Goal: Task Accomplishment & Management: Complete application form

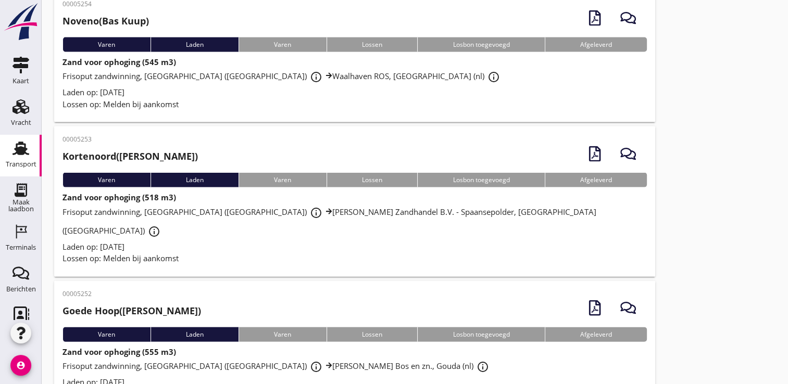
scroll to position [2194, 0]
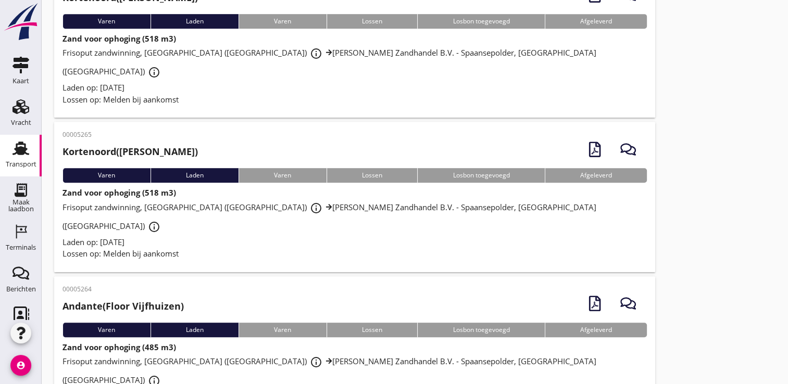
scroll to position [506, 0]
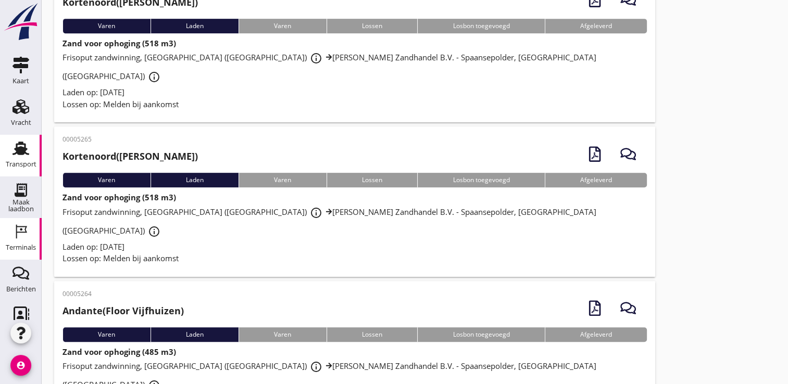
click at [18, 244] on div "Terminals" at bounding box center [21, 247] width 30 height 7
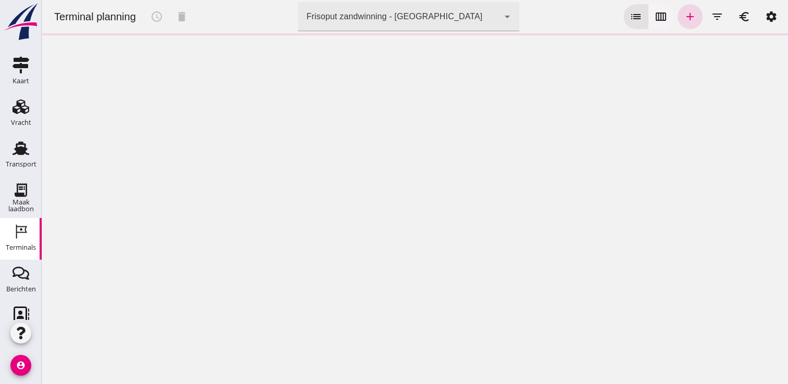
click at [649, 15] on button "calendar_view_week" at bounding box center [661, 16] width 25 height 25
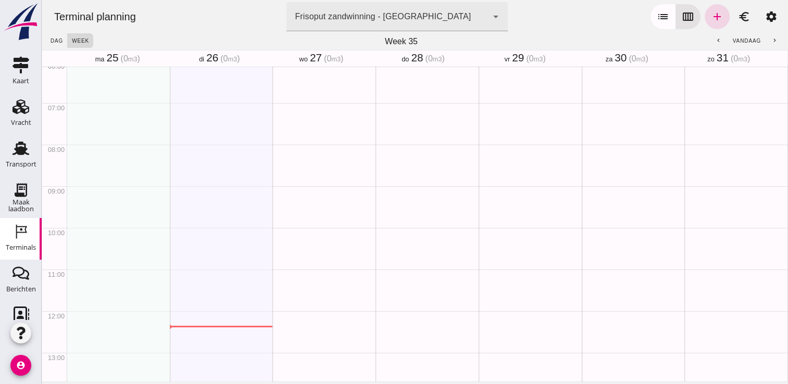
scroll to position [264, 0]
click at [115, 153] on div "Geen afspraken" at bounding box center [118, 303] width 103 height 1000
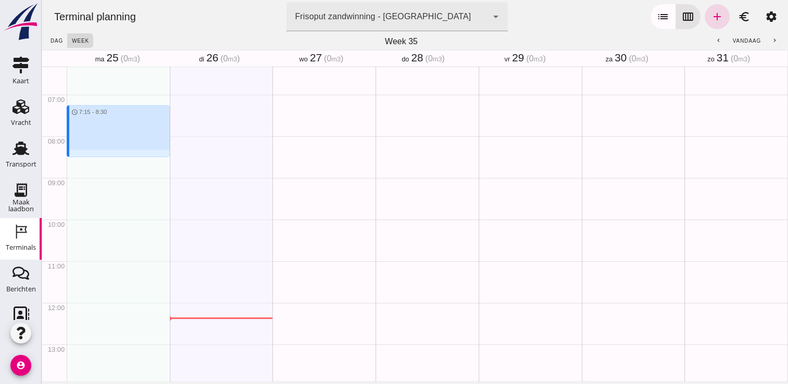
drag, startPoint x: 86, startPoint y: 109, endPoint x: 84, endPoint y: 155, distance: 45.9
click at [84, 155] on div "schedule 7:15 - 8:30" at bounding box center [118, 303] width 103 height 1000
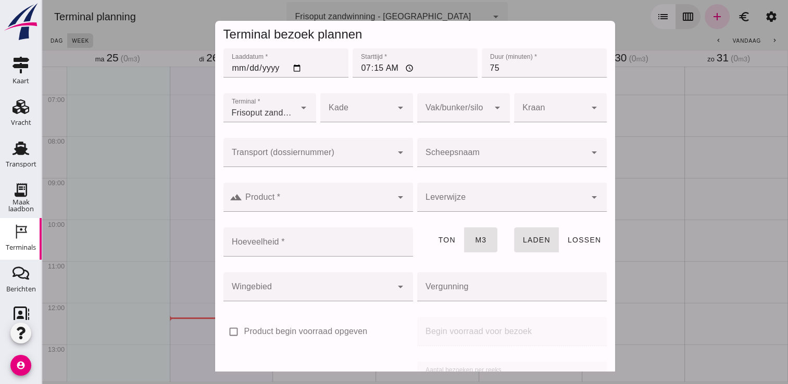
click at [383, 65] on input "07:15" at bounding box center [415, 62] width 125 height 29
click at [376, 68] on input "07:15" at bounding box center [415, 62] width 125 height 29
type input "07:30"
click at [495, 72] on input "75" at bounding box center [544, 62] width 125 height 29
type input "7"
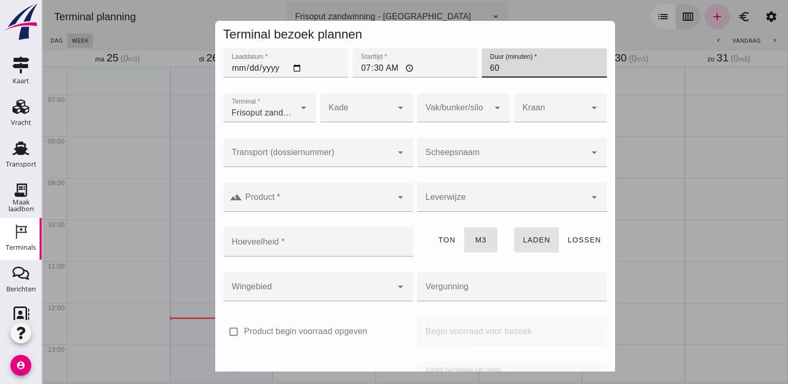
type input "60"
click at [331, 204] on input "Product *" at bounding box center [317, 202] width 150 height 13
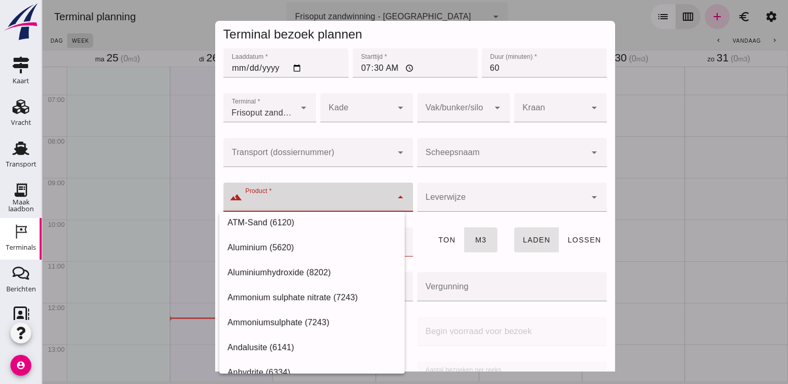
scroll to position [0, 0]
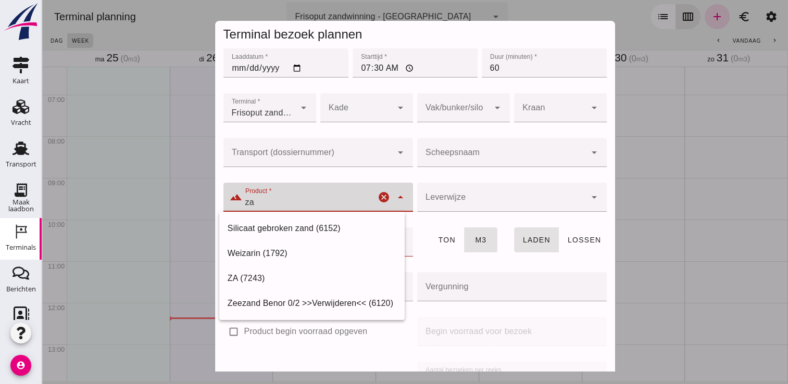
type input "z"
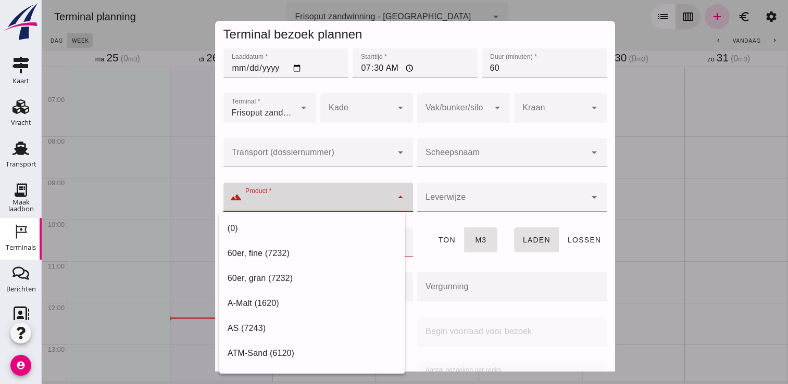
type input "6"
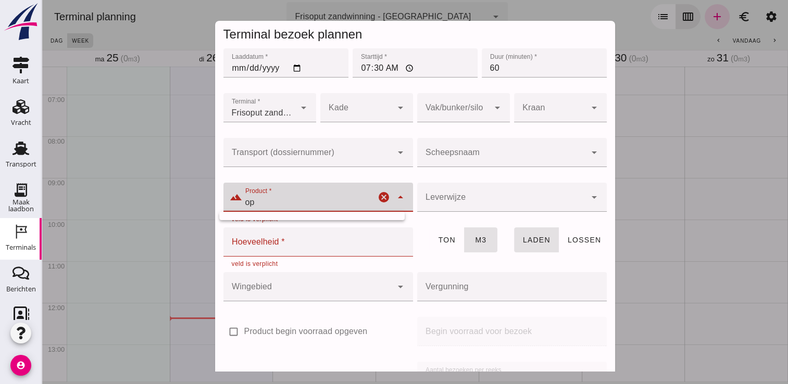
type input "o"
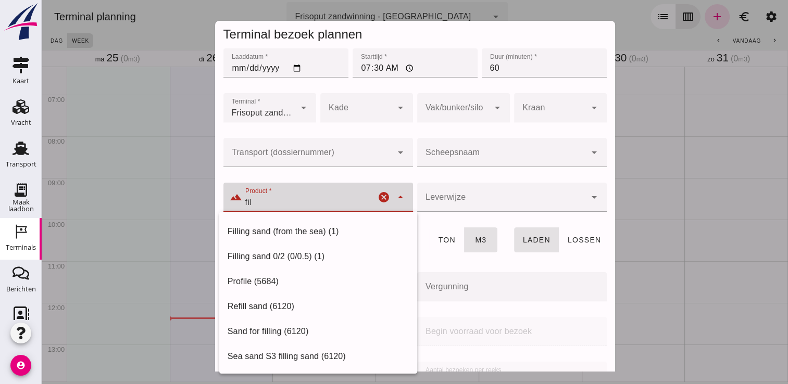
scroll to position [121, 0]
type input "f"
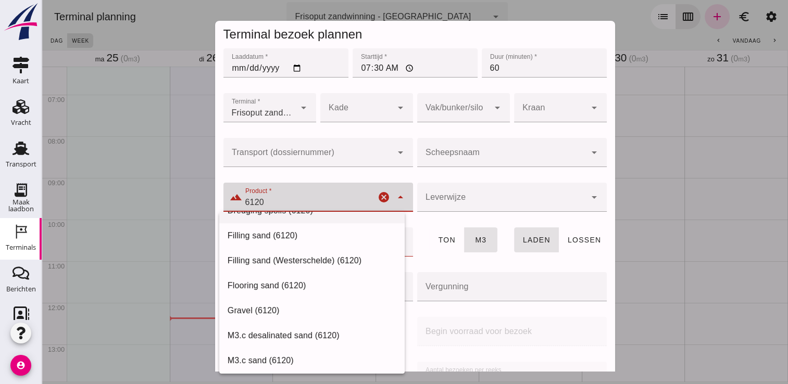
scroll to position [568, 0]
click at [278, 234] on div "Filling sand (6120)" at bounding box center [312, 235] width 169 height 13
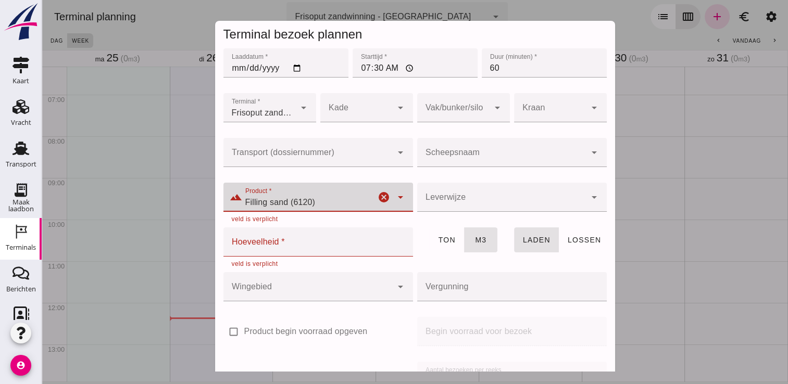
type input "Filling sand (6120)"
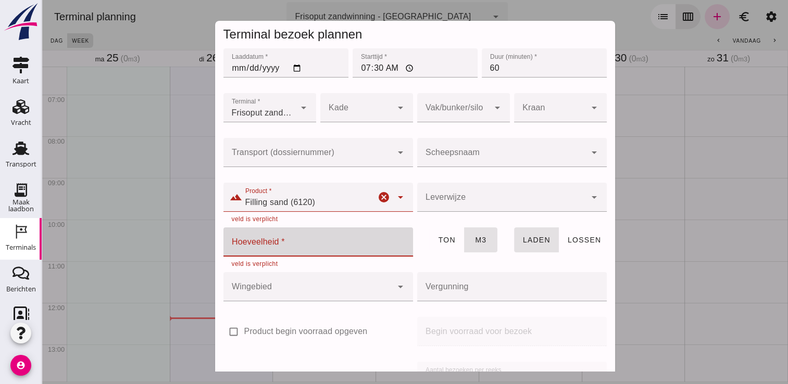
click at [340, 246] on input "Hoeveelheid *" at bounding box center [314, 242] width 183 height 29
click at [465, 155] on input "Scheepsnaam" at bounding box center [501, 158] width 169 height 13
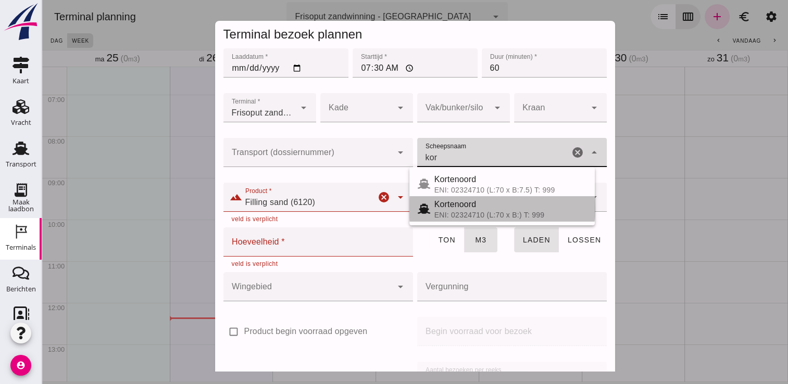
click at [469, 207] on div "Kortenoord" at bounding box center [510, 204] width 152 height 13
type input "Kortenoord"
type input "621"
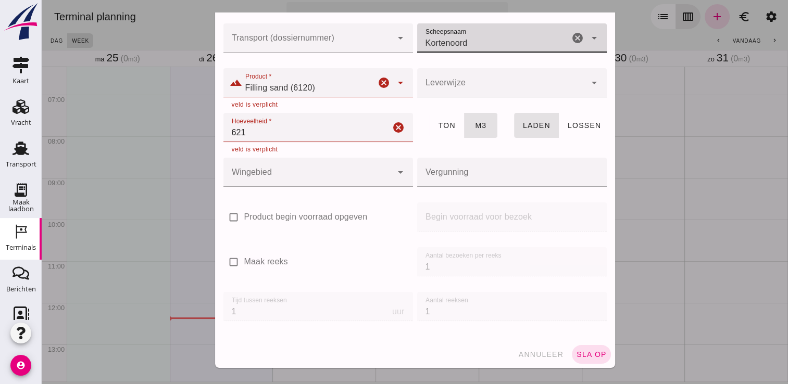
scroll to position [119, 0]
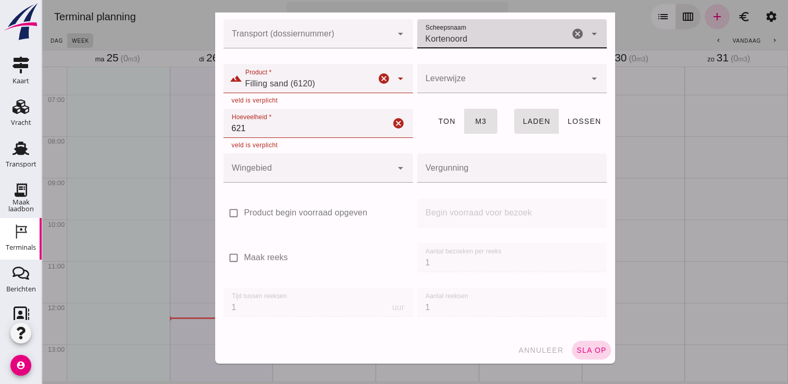
type input "Kortenoord"
click at [576, 346] on span "sla op" at bounding box center [591, 350] width 31 height 8
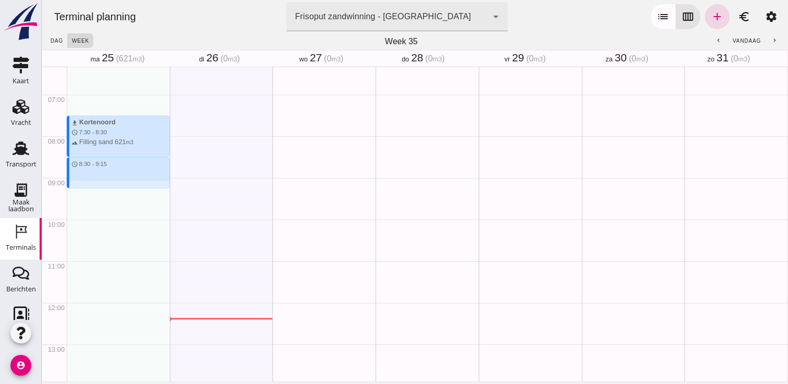
drag, startPoint x: 90, startPoint y: 160, endPoint x: 91, endPoint y: 184, distance: 24.0
click at [91, 184] on div "download Kortenoord schedule 7:30 - 8:30 terrain Filling sand 621 m3 schedule 8…" at bounding box center [118, 303] width 103 height 1000
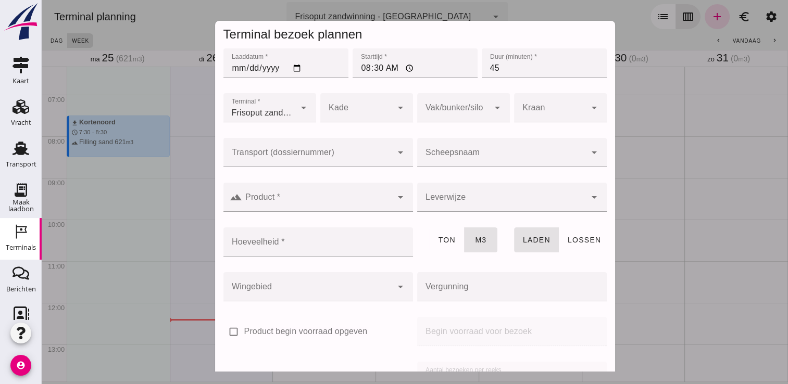
click at [454, 150] on div at bounding box center [501, 152] width 169 height 29
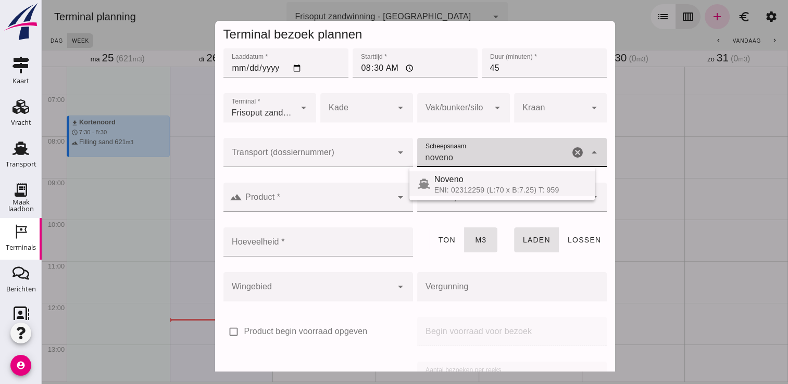
click at [458, 191] on div "ENI: 02312259 (L:70 x B:7.25) T: 959" at bounding box center [510, 190] width 152 height 8
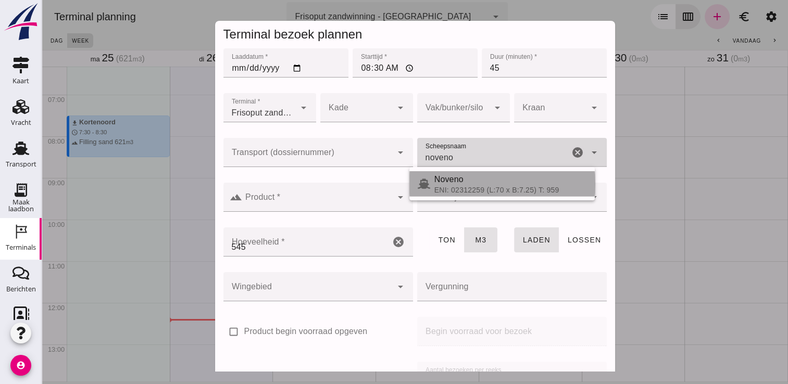
type input "Noveno"
type input "545"
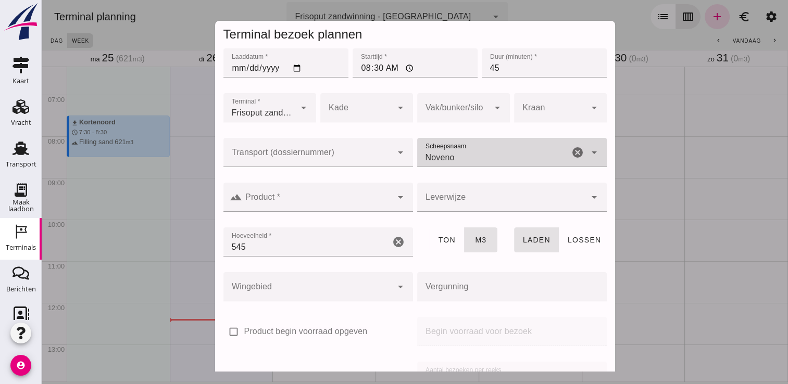
type input "Noveno"
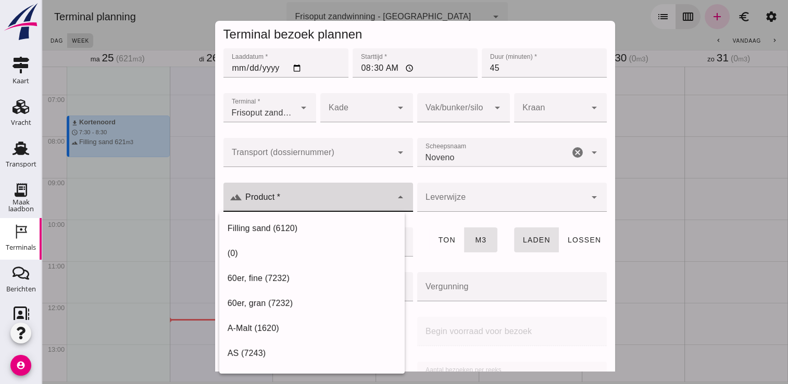
click at [382, 201] on input "Product *" at bounding box center [317, 202] width 150 height 13
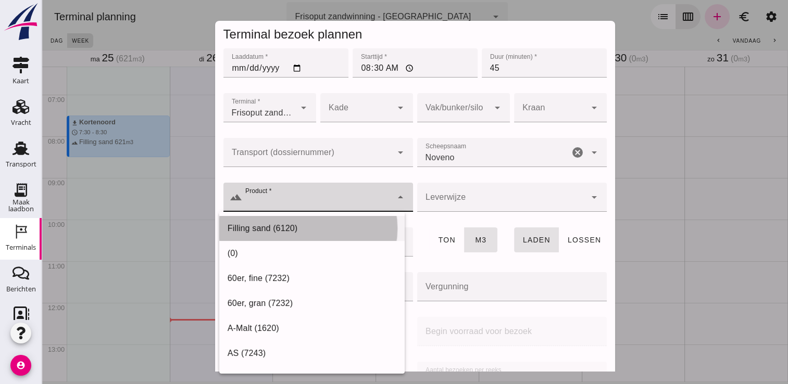
click at [320, 223] on div "Filling sand (6120)" at bounding box center [312, 228] width 169 height 13
type input "Filling sand (6120)"
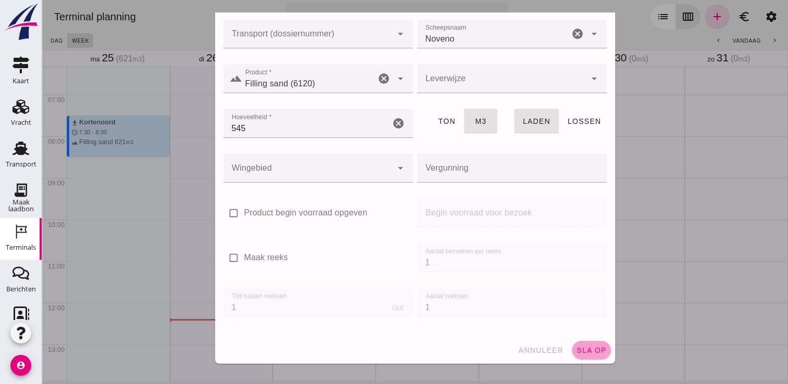
click at [576, 346] on span "sla op" at bounding box center [591, 350] width 31 height 8
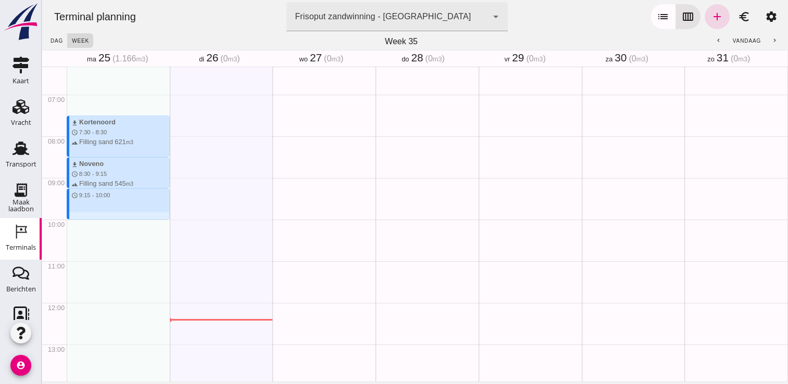
drag, startPoint x: 79, startPoint y: 192, endPoint x: 77, endPoint y: 218, distance: 26.6
click at [77, 218] on div "download Kortenoord schedule 7:30 - 8:30 terrain Filling sand 621 m3 download N…" at bounding box center [118, 303] width 103 height 1000
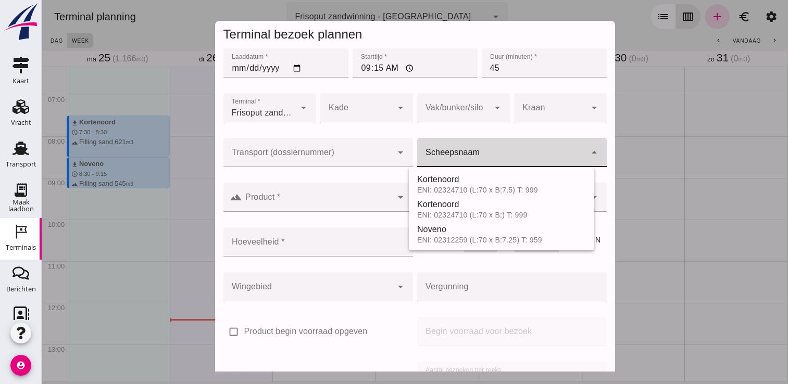
click at [469, 153] on input "Scheepsnaam" at bounding box center [501, 158] width 169 height 13
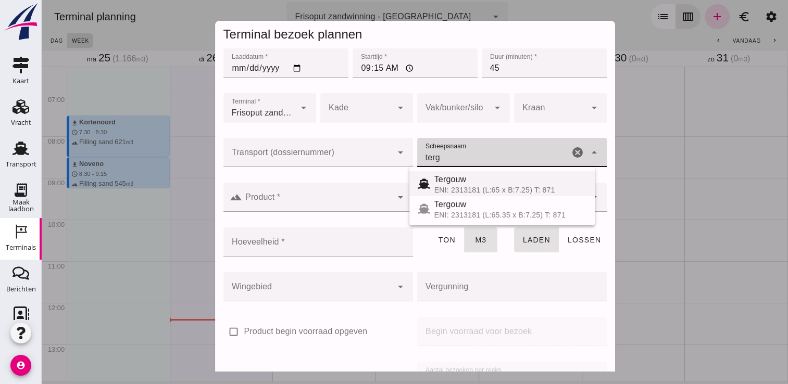
click at [465, 185] on div "Tergouw" at bounding box center [510, 179] width 152 height 13
type input "Tergouw"
type input "510"
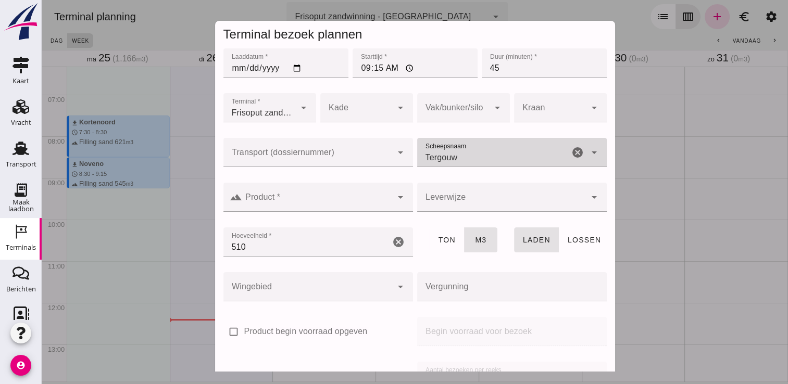
type input "Tergouw"
click at [367, 198] on input "Product *" at bounding box center [317, 202] width 150 height 13
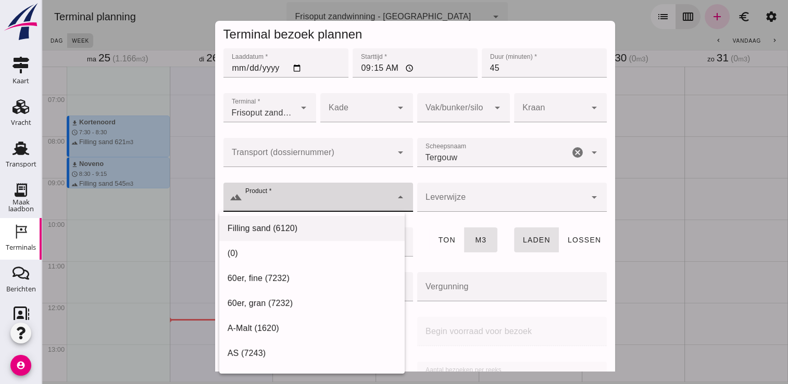
click at [353, 225] on div "Filling sand (6120)" at bounding box center [312, 228] width 169 height 13
type input "Filling sand (6120)"
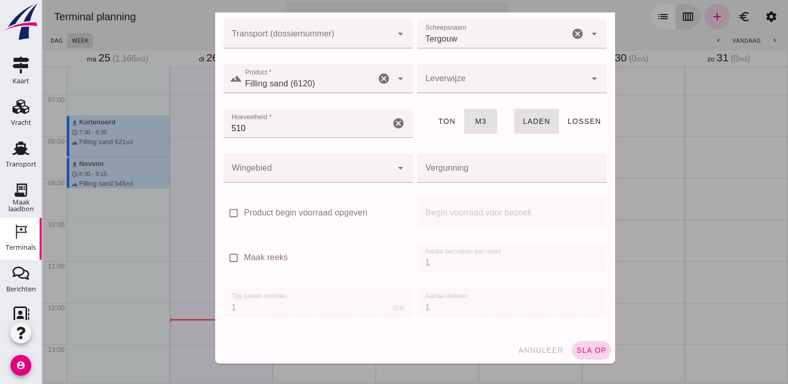
click at [576, 346] on span "sla op" at bounding box center [591, 350] width 31 height 8
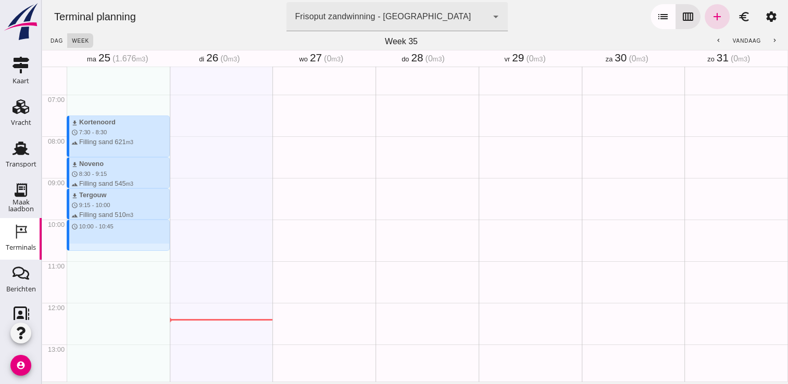
drag, startPoint x: 95, startPoint y: 221, endPoint x: 96, endPoint y: 249, distance: 27.6
click at [96, 249] on div "download Kortenoord schedule 7:30 - 8:30 terrain Filling sand 621 m3 download N…" at bounding box center [118, 303] width 103 height 1000
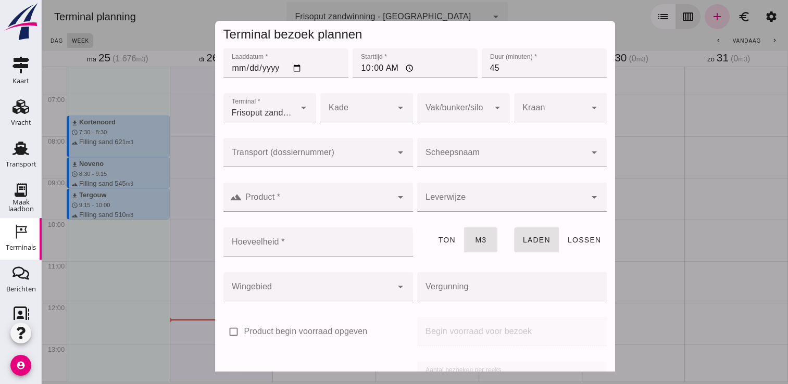
click at [476, 149] on div at bounding box center [501, 152] width 169 height 29
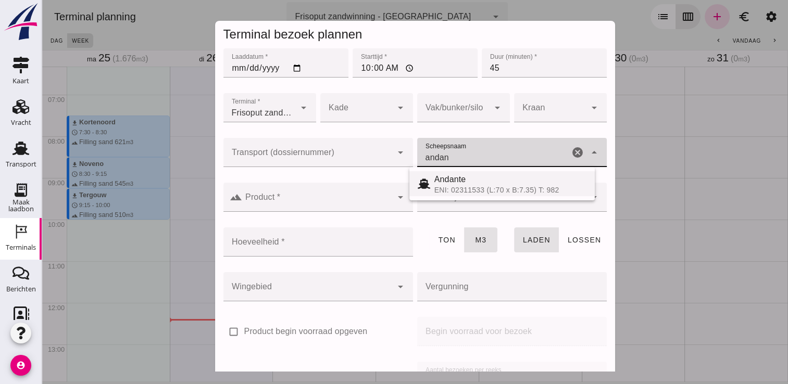
click at [452, 183] on div "Andante" at bounding box center [510, 179] width 152 height 13
type input "Andante"
type input "485"
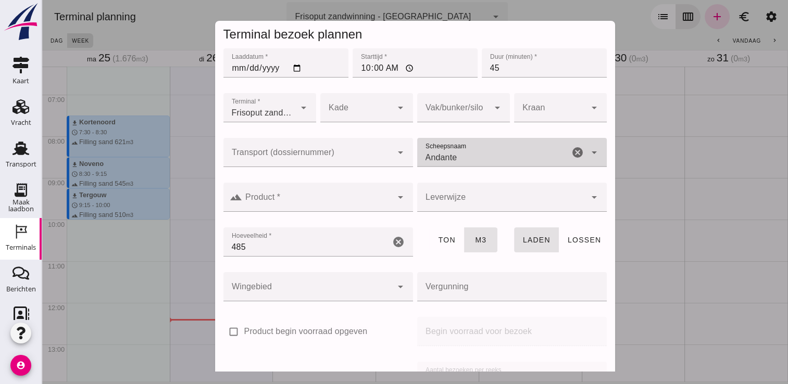
type input "Andante"
click at [376, 198] on input "Product *" at bounding box center [317, 202] width 150 height 13
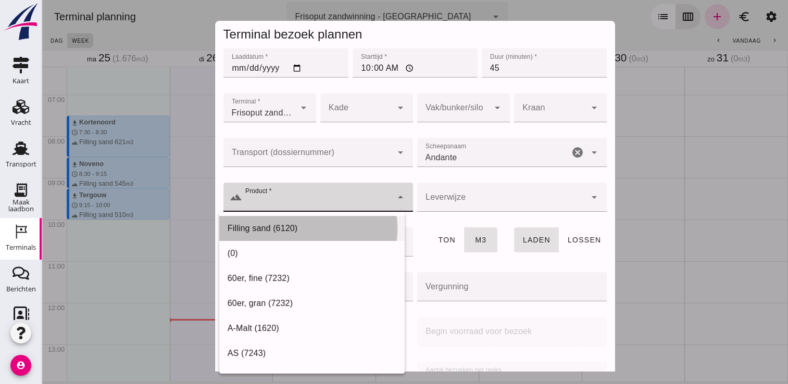
click at [314, 225] on div "Filling sand (6120)" at bounding box center [312, 228] width 169 height 13
type input "Filling sand (6120)"
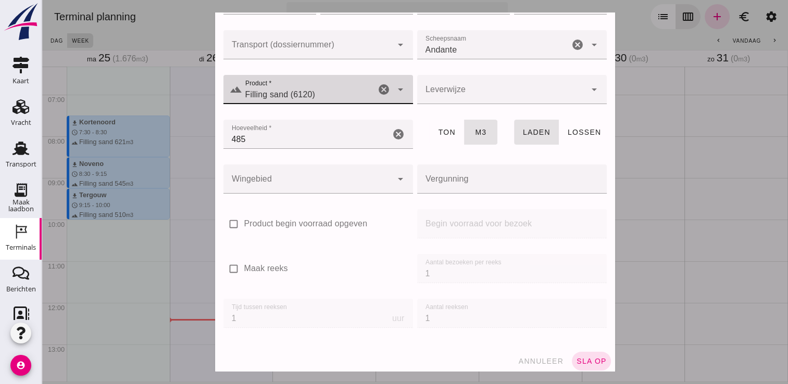
scroll to position [110, 0]
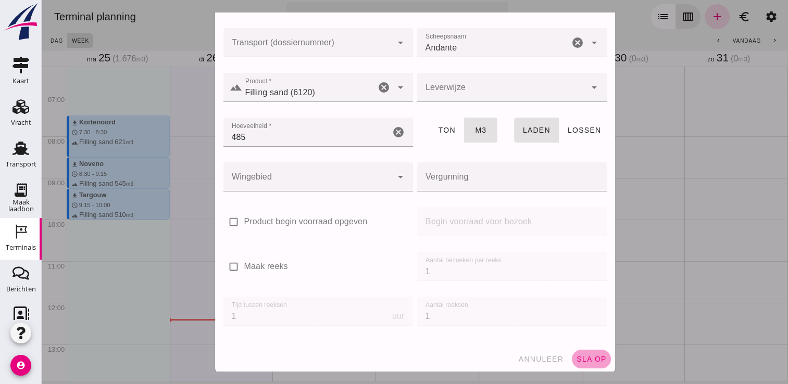
click at [579, 355] on span "sla op" at bounding box center [591, 359] width 31 height 8
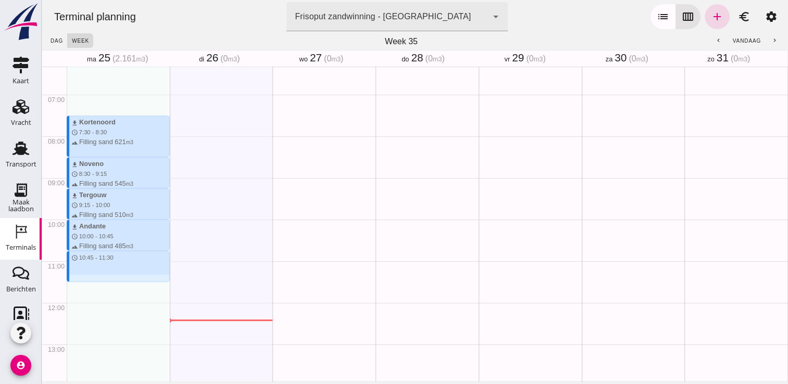
drag, startPoint x: 75, startPoint y: 253, endPoint x: 77, endPoint y: 285, distance: 31.8
click at [77, 285] on div "download Kortenoord schedule 7:30 - 8:30 terrain Filling sand 621 m3 download N…" at bounding box center [118, 303] width 103 height 1000
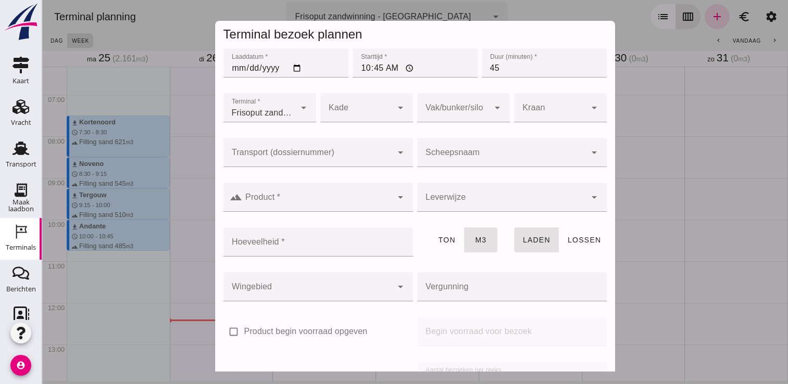
click at [489, 155] on input "Scheepsnaam" at bounding box center [501, 158] width 169 height 13
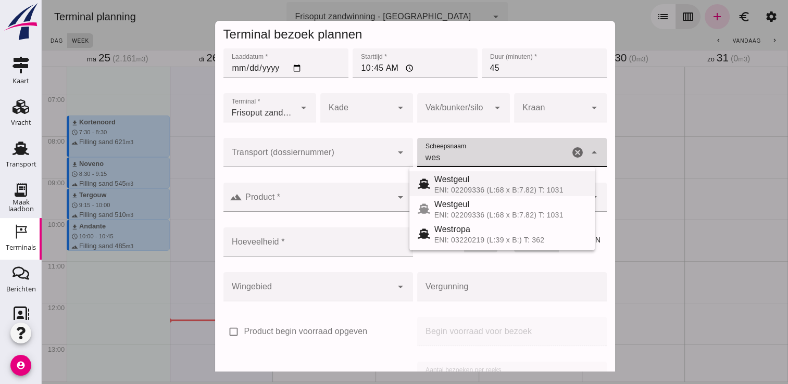
click at [489, 181] on div "Westgeul" at bounding box center [510, 179] width 152 height 13
type input "Westgeul"
type input "690"
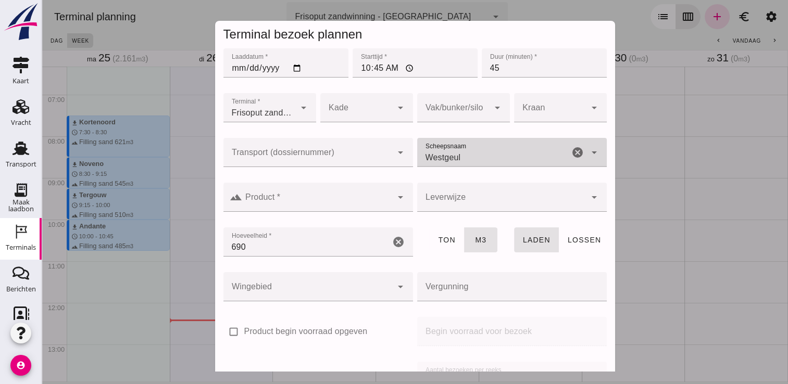
type input "Westgeul"
click at [369, 199] on input "Product *" at bounding box center [317, 202] width 150 height 13
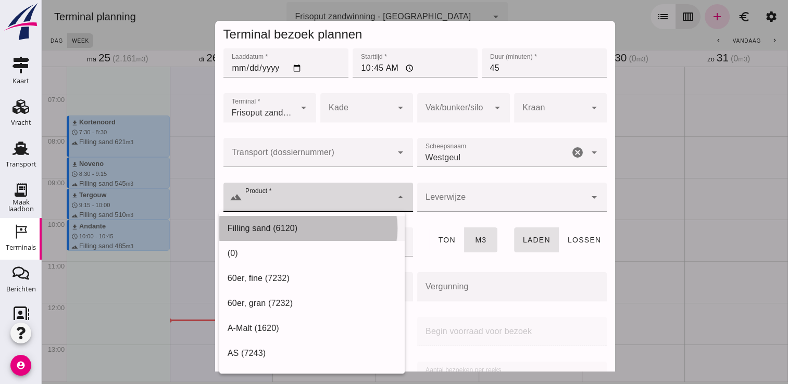
click at [352, 218] on div "Filling sand (6120)" at bounding box center [311, 228] width 185 height 25
type input "Filling sand (6120)"
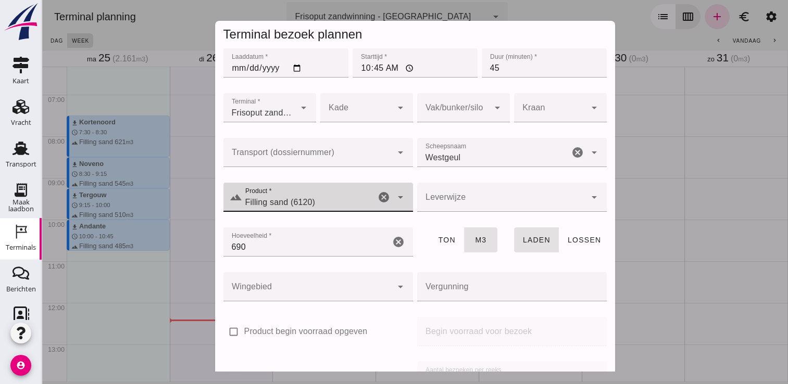
scroll to position [119, 0]
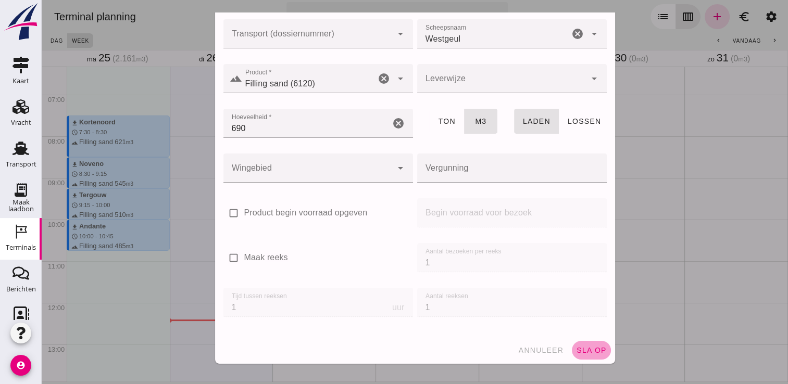
click at [576, 346] on span "sla op" at bounding box center [591, 350] width 31 height 8
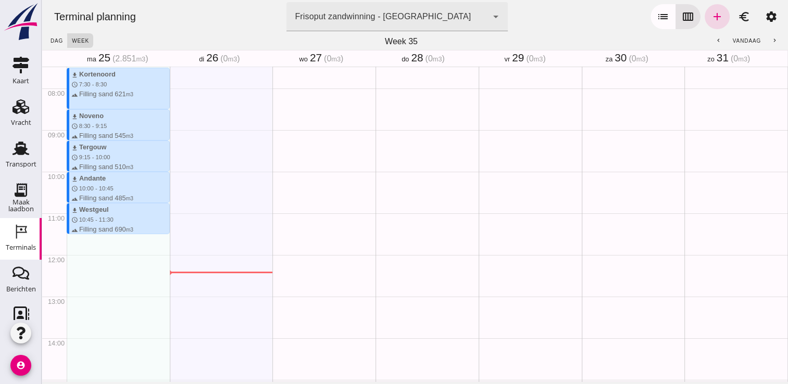
scroll to position [315, 0]
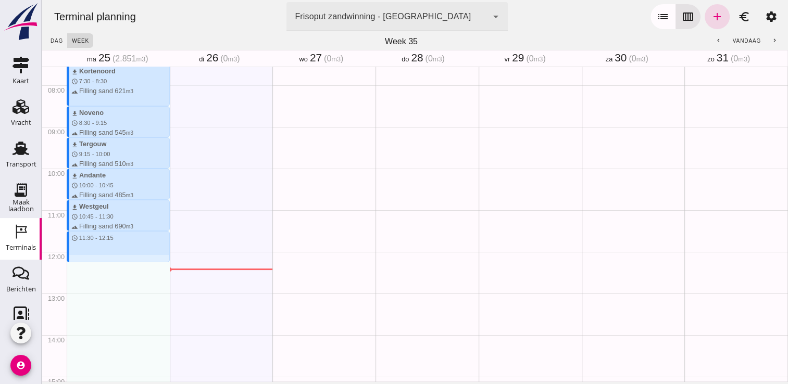
drag, startPoint x: 90, startPoint y: 231, endPoint x: 90, endPoint y: 262, distance: 30.7
click at [90, 262] on div "download Kortenoord schedule 7:30 - 8:30 terrain Filling sand 621 m3 download N…" at bounding box center [118, 252] width 103 height 1000
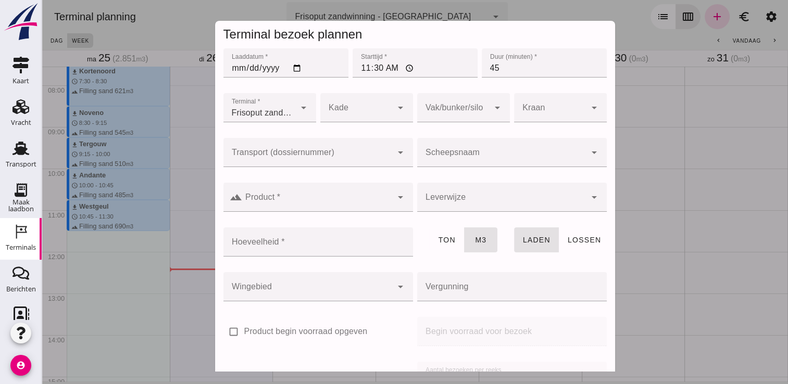
click at [496, 156] on input "Scheepsnaam" at bounding box center [501, 158] width 169 height 13
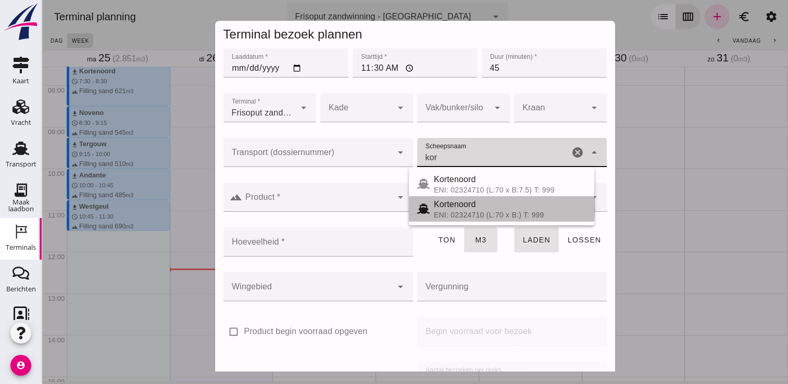
click at [454, 203] on div "Kortenoord" at bounding box center [510, 204] width 152 height 13
type input "Kortenoord"
type input "621"
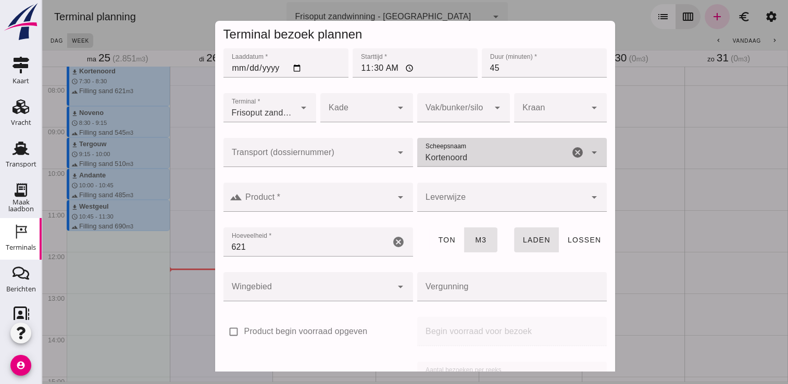
type input "Kortenoord"
click at [397, 198] on icon "arrow_drop_down" at bounding box center [400, 197] width 13 height 13
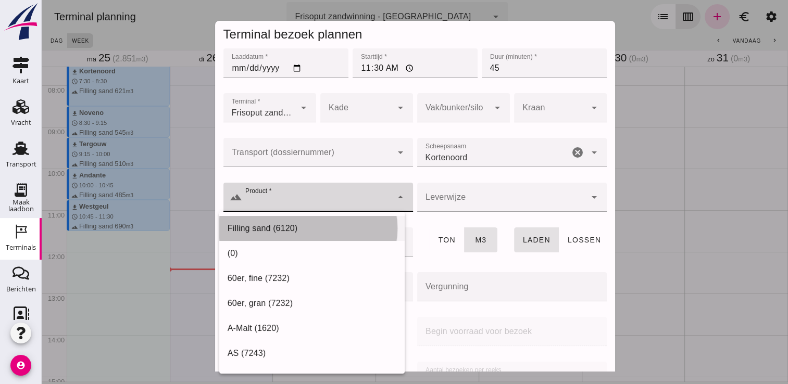
click at [352, 219] on div "Filling sand (6120)" at bounding box center [311, 228] width 185 height 25
type input "Filling sand (6120)"
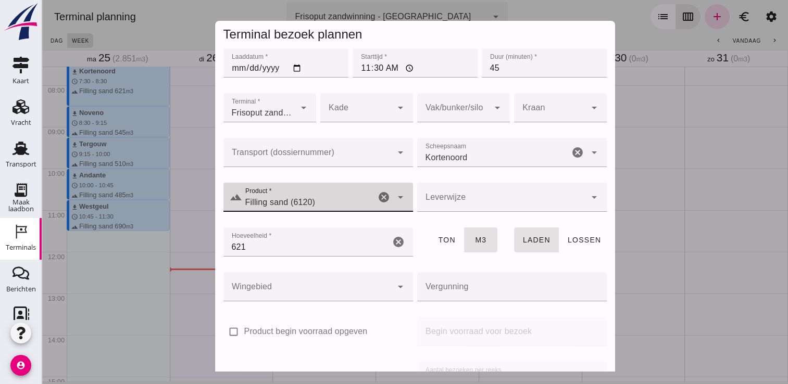
scroll to position [119, 0]
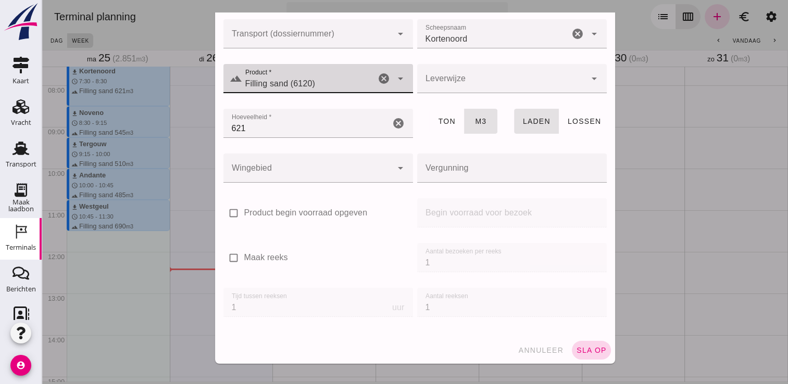
click at [584, 349] on span "sla op" at bounding box center [591, 350] width 31 height 8
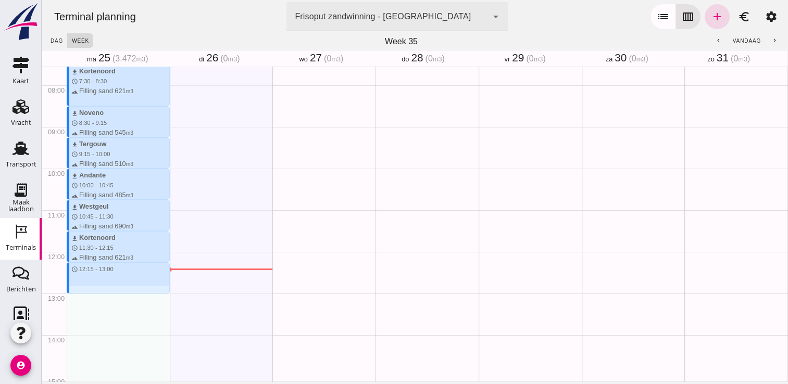
drag, startPoint x: 79, startPoint y: 264, endPoint x: 82, endPoint y: 295, distance: 31.4
click at [82, 295] on div "download Kortenoord schedule 7:30 - 8:30 terrain Filling sand 621 m3 download N…" at bounding box center [118, 252] width 103 height 1000
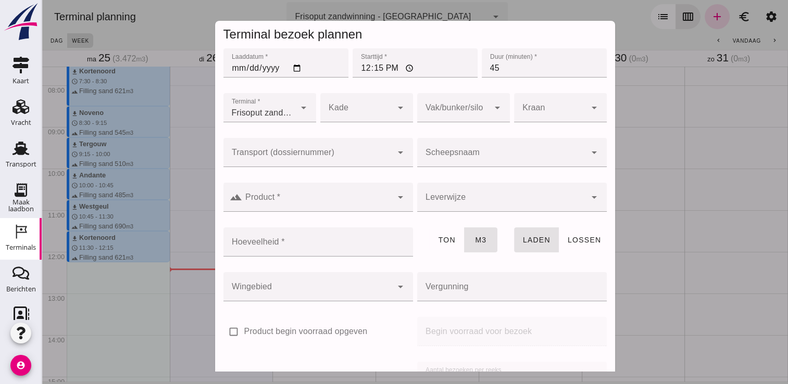
click at [505, 156] on input "Scheepsnaam" at bounding box center [501, 158] width 169 height 13
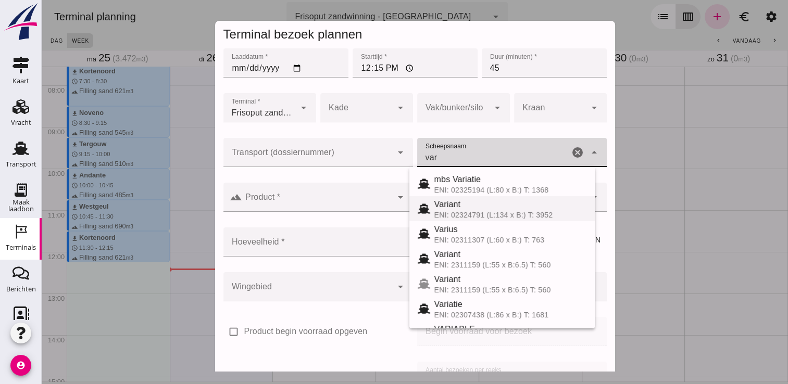
click at [480, 206] on div "Variant" at bounding box center [510, 204] width 152 height 13
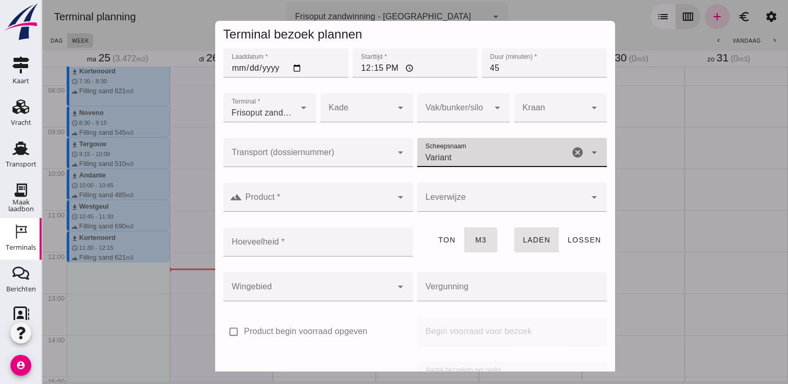
type input "Variant"
click at [392, 197] on div "arrow_drop_down" at bounding box center [399, 197] width 15 height 29
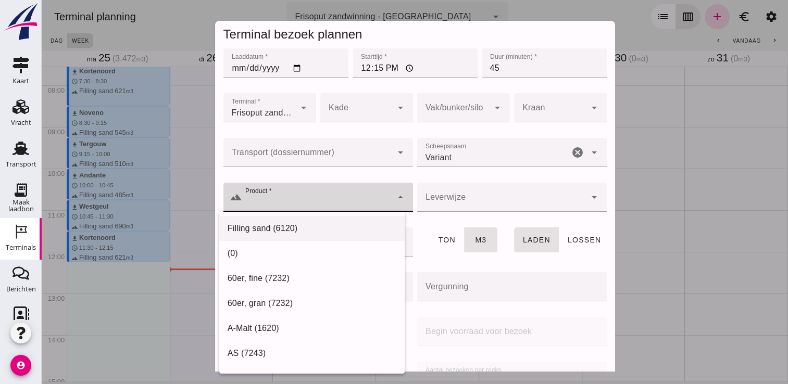
click at [354, 226] on div "Filling sand (6120)" at bounding box center [312, 228] width 169 height 13
type input "Filling sand (6120)"
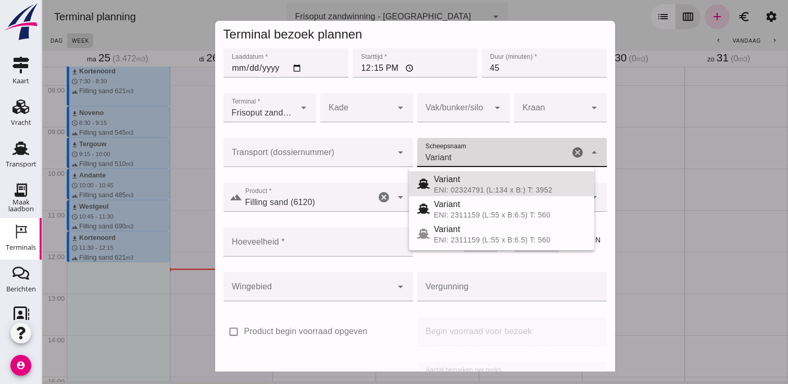
click at [471, 157] on input "Variant" at bounding box center [493, 158] width 152 height 13
click at [475, 206] on div "Variant" at bounding box center [510, 204] width 152 height 13
type input "337"
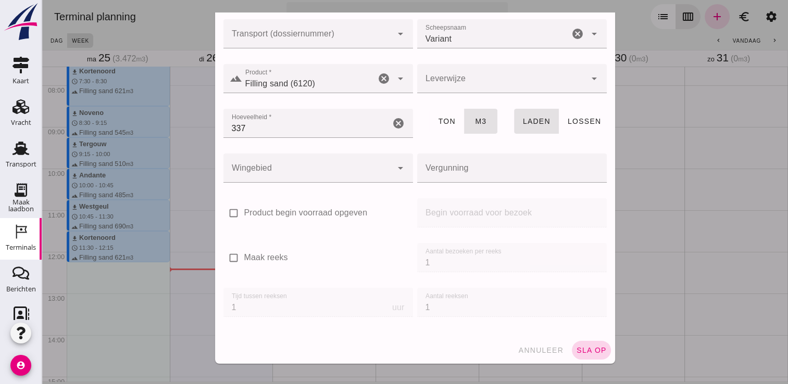
click at [576, 346] on span "sla op" at bounding box center [591, 350] width 31 height 8
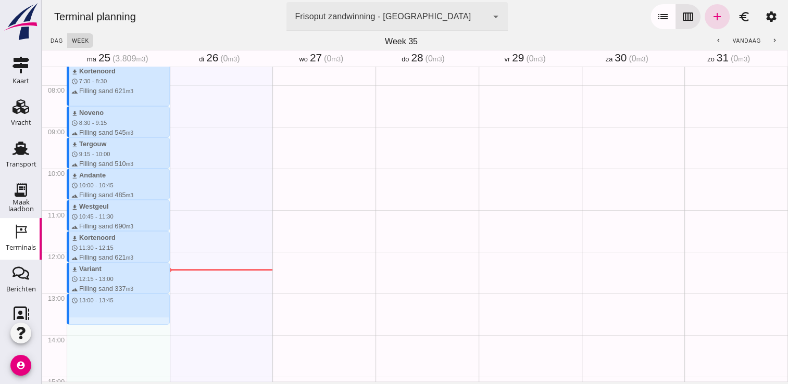
drag, startPoint x: 84, startPoint y: 296, endPoint x: 86, endPoint y: 326, distance: 30.3
click at [86, 326] on div "download Kortenoord schedule 7:30 - 8:30 terrain Filling sand 621 m3 download N…" at bounding box center [118, 252] width 103 height 1000
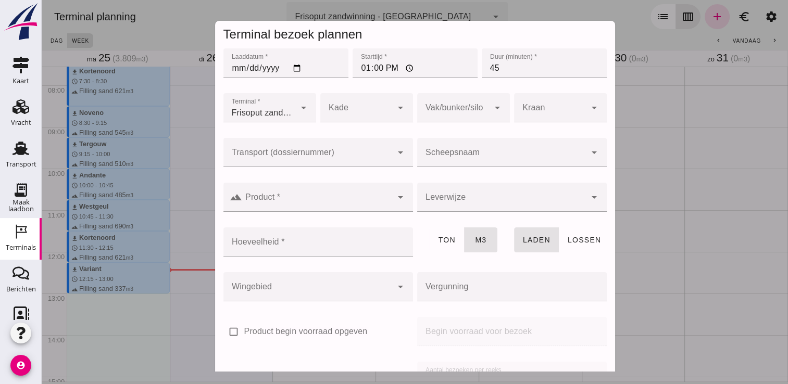
click at [484, 151] on div at bounding box center [501, 152] width 169 height 29
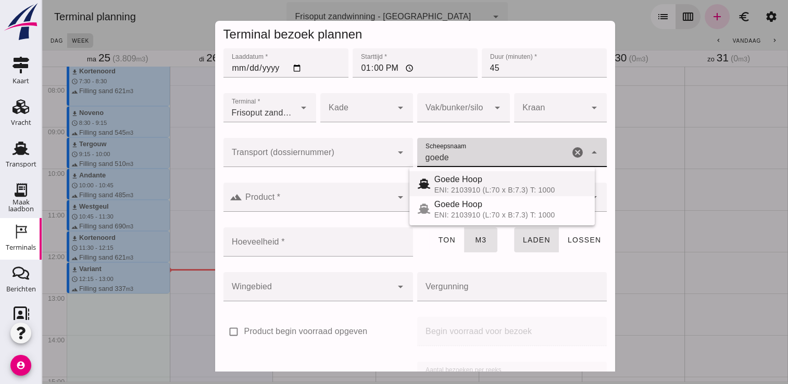
click at [487, 189] on div "ENI: 2103910 (L:70 x B:7.3) T: 1000" at bounding box center [510, 190] width 152 height 8
type input "Goede Hoop"
type input "555"
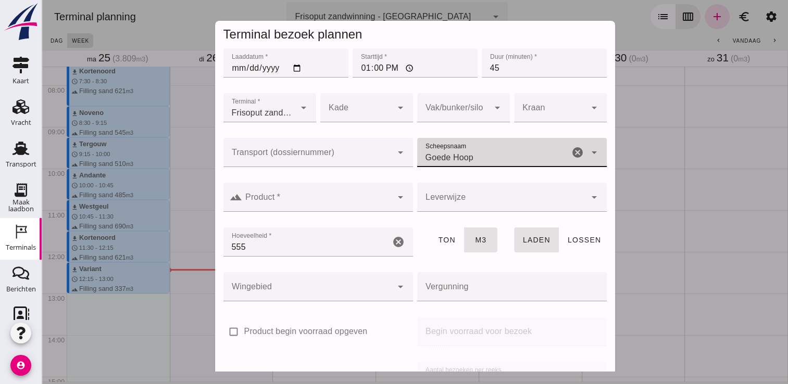
type input "Goede Hoop"
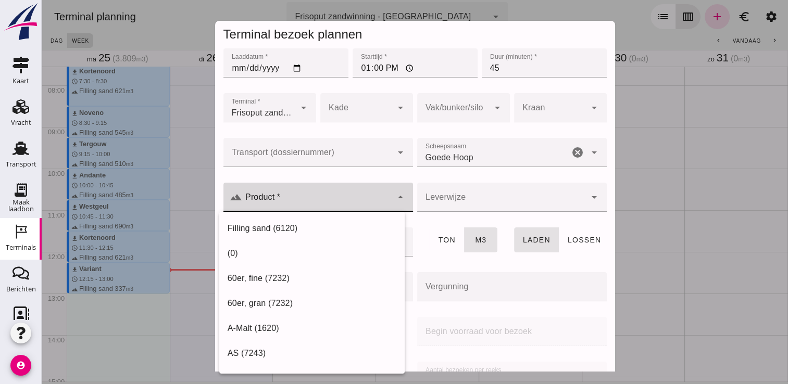
click at [365, 200] on input "Product *" at bounding box center [317, 202] width 150 height 13
click at [341, 224] on div "Filling sand (6120)" at bounding box center [312, 228] width 169 height 13
type input "Filling sand (6120)"
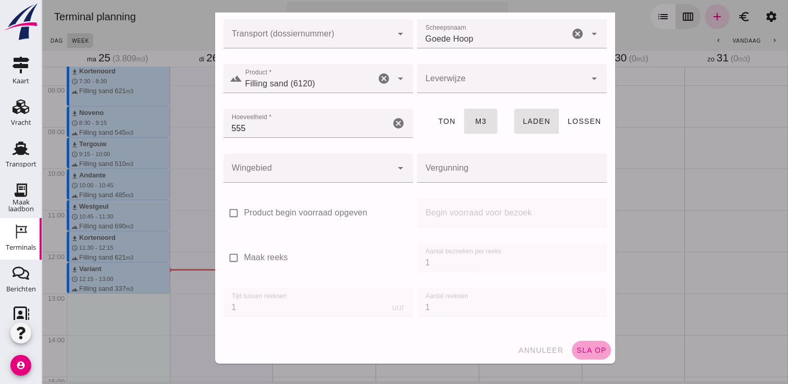
click at [576, 348] on span "sla op" at bounding box center [591, 350] width 31 height 8
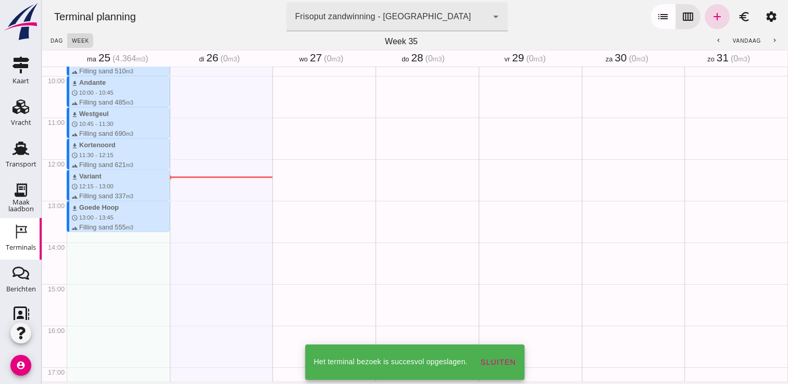
scroll to position [407, 0]
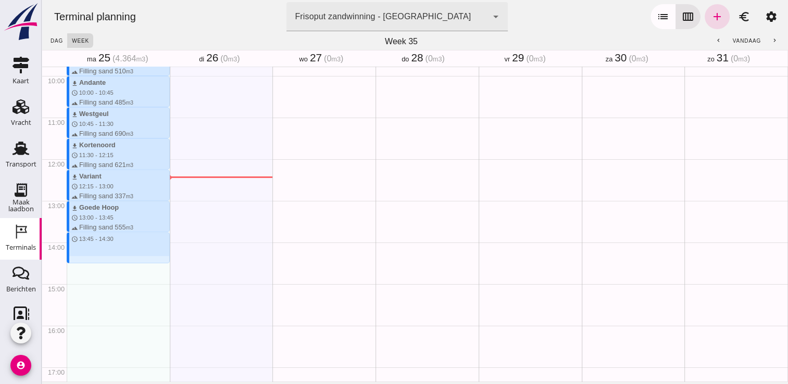
drag, startPoint x: 84, startPoint y: 234, endPoint x: 85, endPoint y: 261, distance: 26.6
click at [85, 261] on div "download Kortenoord schedule 7:30 - 8:30 terrain Filling sand 621 m3 download N…" at bounding box center [118, 159] width 103 height 1000
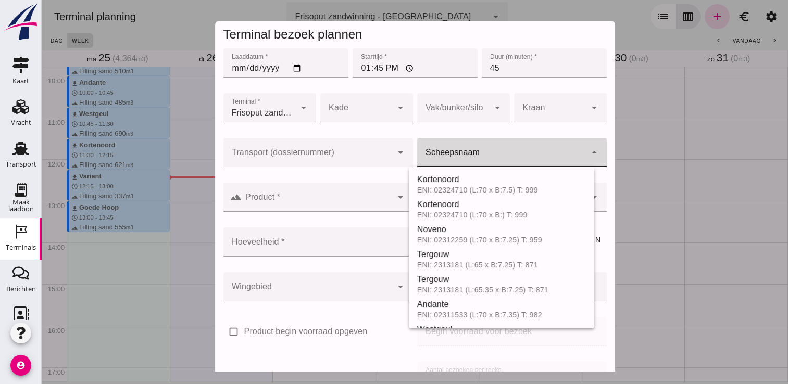
click at [468, 156] on input "Scheepsnaam" at bounding box center [501, 158] width 169 height 13
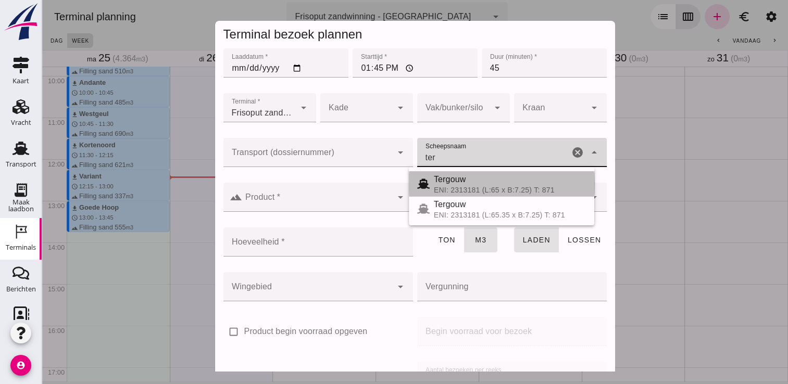
click at [467, 184] on div "Tergouw" at bounding box center [510, 179] width 152 height 13
type input "Tergouw"
type input "510"
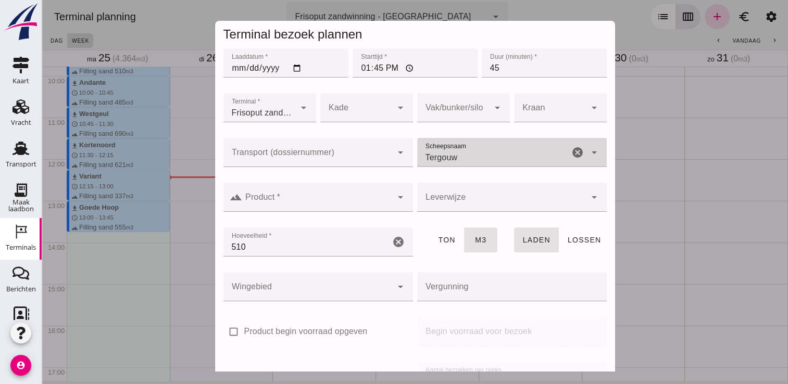
type input "Tergouw"
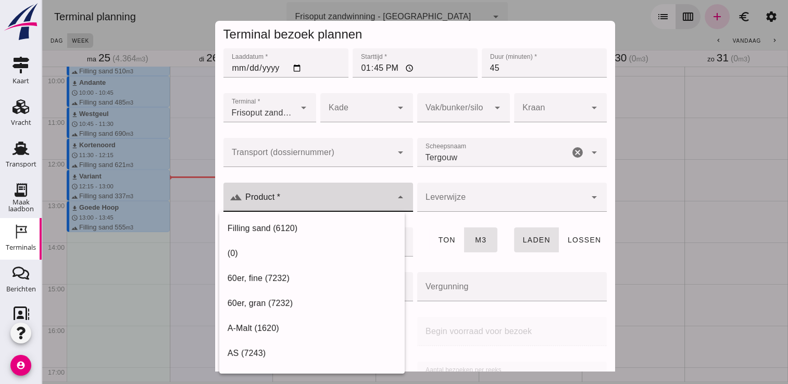
click at [366, 195] on div at bounding box center [317, 197] width 150 height 29
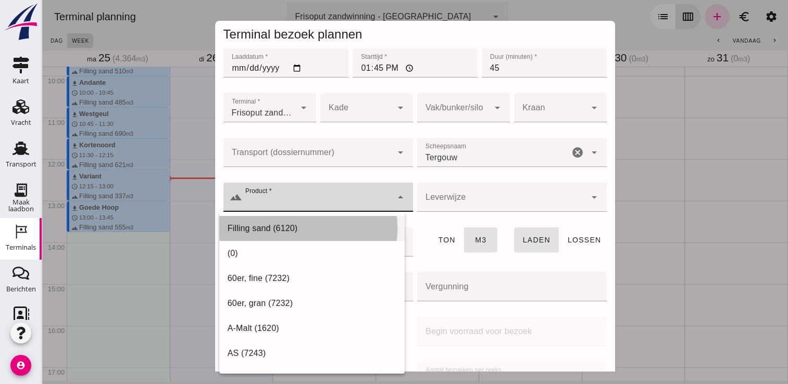
click at [283, 225] on div "Filling sand (6120)" at bounding box center [312, 228] width 169 height 13
type input "Filling sand (6120)"
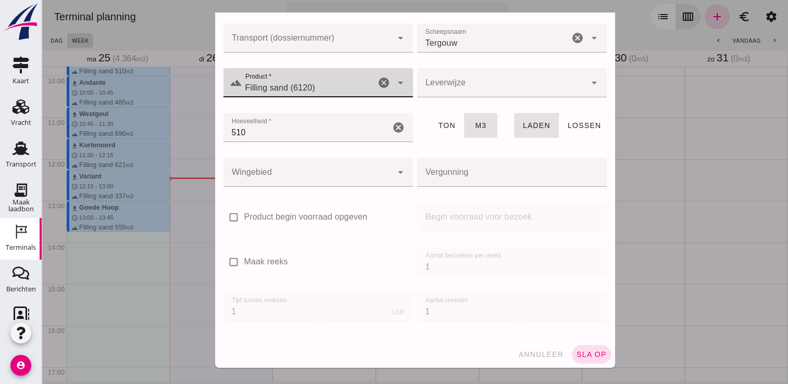
scroll to position [119, 0]
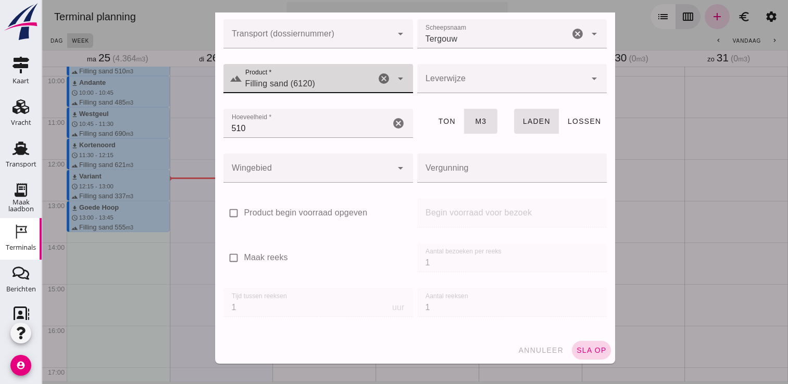
click at [579, 349] on span "sla op" at bounding box center [591, 350] width 31 height 8
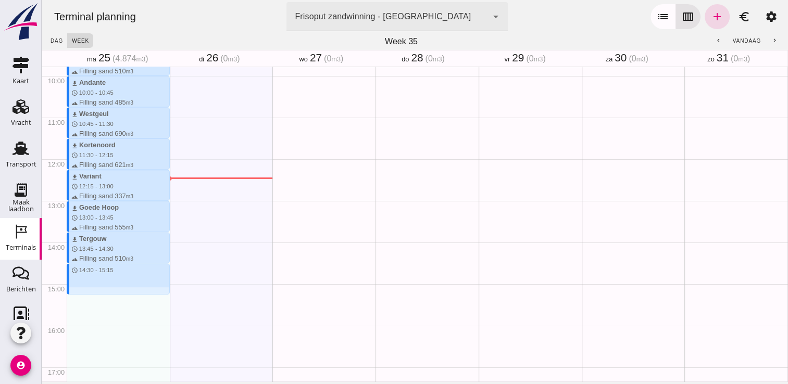
drag, startPoint x: 83, startPoint y: 267, endPoint x: 83, endPoint y: 298, distance: 31.8
click at [83, 298] on div "download Kortenoord schedule 7:30 - 8:30 terrain Filling sand 621 m3 download N…" at bounding box center [118, 159] width 103 height 1000
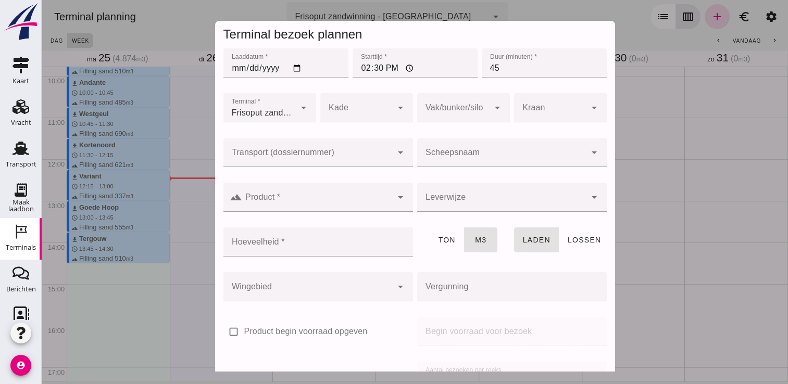
click at [473, 157] on input "Scheepsnaam" at bounding box center [501, 158] width 169 height 13
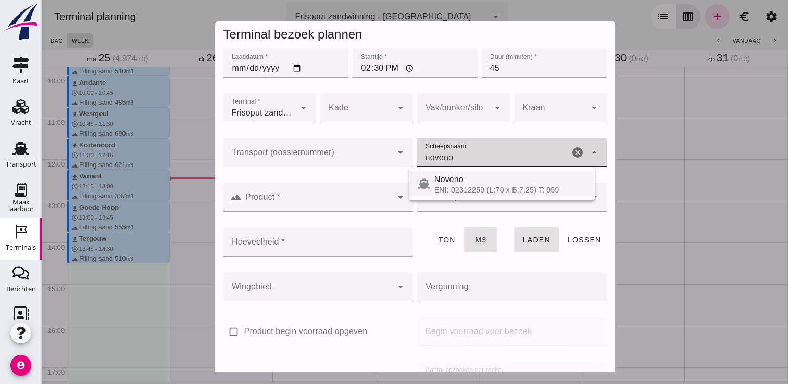
click at [496, 186] on div "ENI: 02312259 (L:70 x B:7.25) T: 959" at bounding box center [510, 190] width 152 height 8
type input "Noveno"
type input "545"
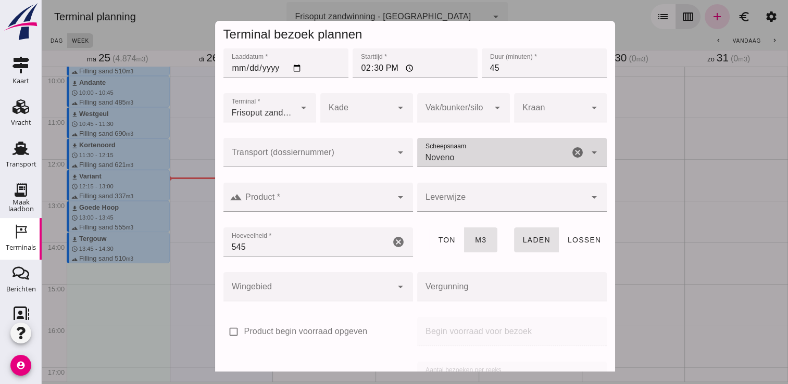
type input "Noveno"
click at [367, 204] on input "Product *" at bounding box center [317, 202] width 150 height 13
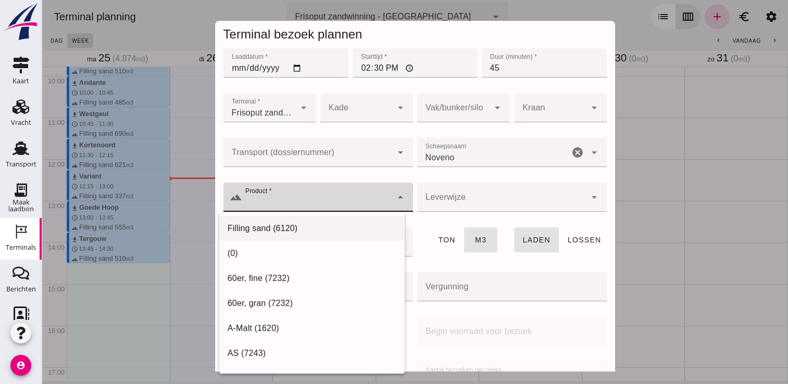
click at [316, 232] on div "Filling sand (6120)" at bounding box center [312, 228] width 169 height 13
type input "Filling sand (6120)"
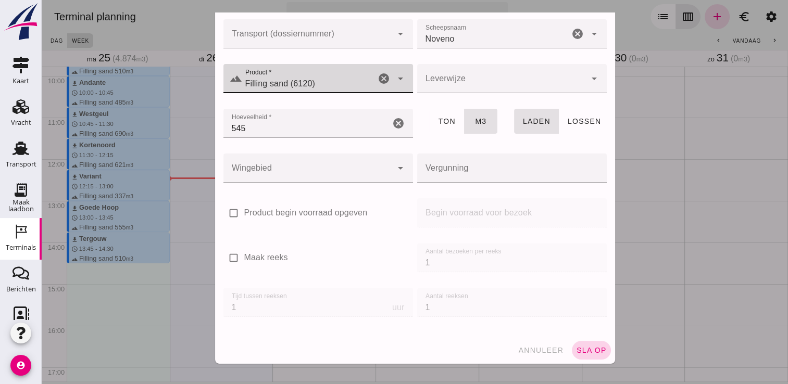
click at [576, 349] on span "sla op" at bounding box center [591, 350] width 31 height 8
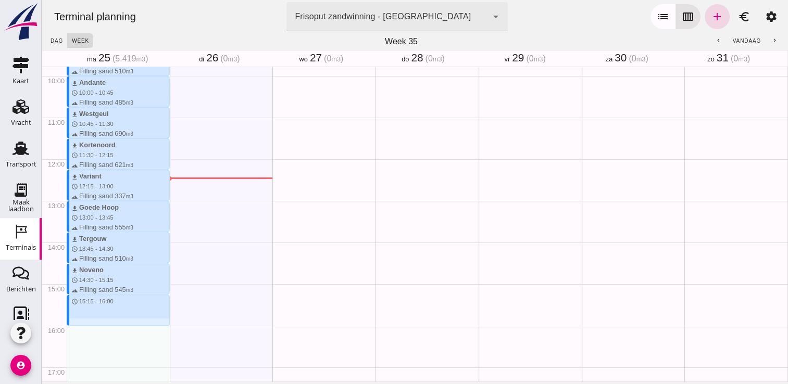
drag, startPoint x: 88, startPoint y: 297, endPoint x: 88, endPoint y: 324, distance: 26.6
click at [88, 324] on div "download Kortenoord schedule 7:30 - 8:30 terrain Filling sand 621 m3 download N…" at bounding box center [118, 159] width 103 height 1000
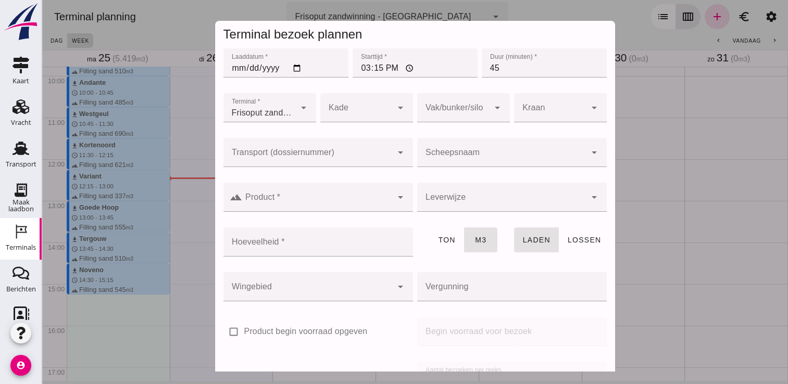
click at [459, 155] on input "Scheepsnaam" at bounding box center [501, 158] width 169 height 13
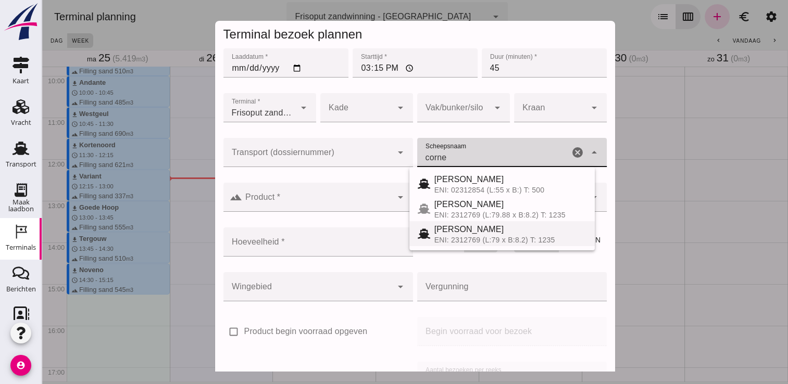
click at [471, 239] on div "ENI: 2312769 (L:79 x B:8.2) T: 1235" at bounding box center [510, 240] width 152 height 8
type input "Cornelis sr"
type input "718"
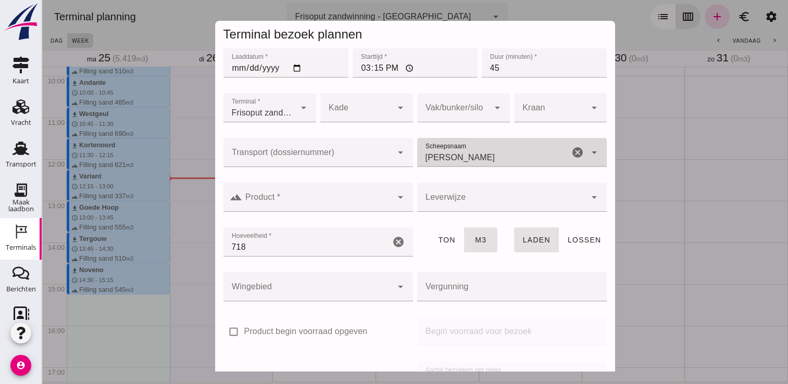
type input "Cornelis sr"
click at [356, 200] on input "Product *" at bounding box center [317, 202] width 150 height 13
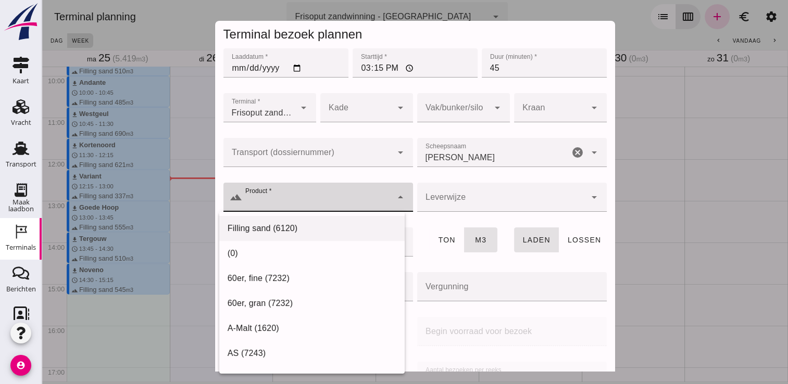
click at [312, 229] on div "Filling sand (6120)" at bounding box center [312, 228] width 169 height 13
type input "Filling sand (6120)"
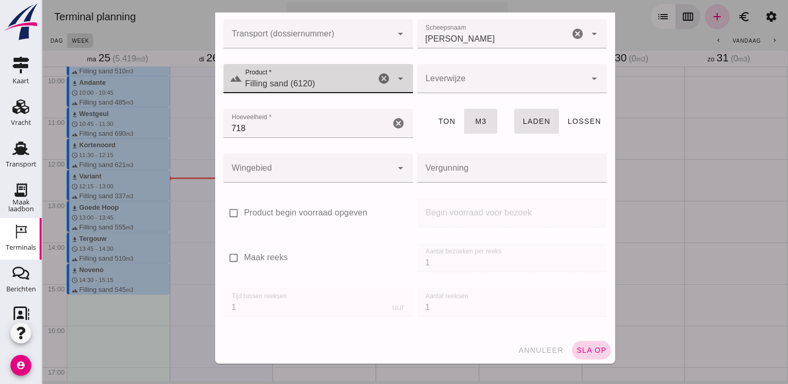
click at [589, 355] on button "sla op" at bounding box center [591, 350] width 39 height 19
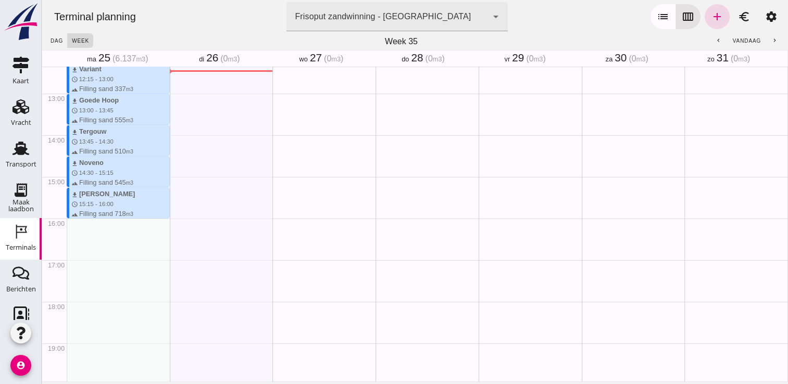
scroll to position [516, 0]
click at [82, 218] on div "download Kortenoord schedule 7:30 - 8:30 terrain Filling sand 621 m3 download N…" at bounding box center [118, 50] width 103 height 1000
drag, startPoint x: 82, startPoint y: 218, endPoint x: 83, endPoint y: 251, distance: 32.3
click at [83, 251] on div "download Kortenoord schedule 7:30 - 8:30 terrain Filling sand 621 m3 download N…" at bounding box center [118, 50] width 103 height 1000
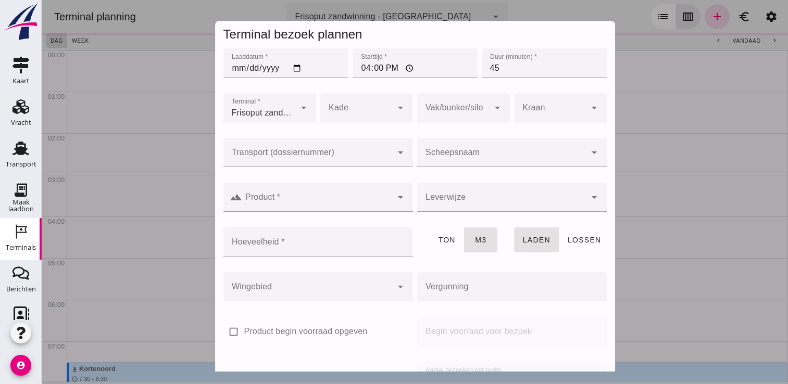
click at [483, 146] on div at bounding box center [501, 152] width 169 height 29
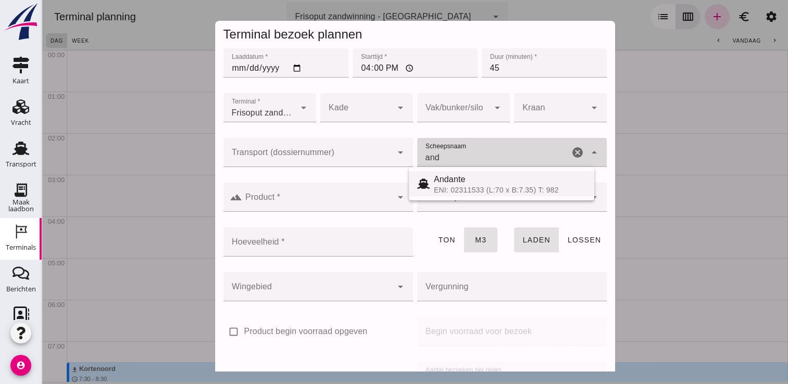
click at [497, 193] on div "ENI: 02311533 (L:70 x B:7.35) T: 982" at bounding box center [510, 190] width 152 height 8
type input "Andante"
type input "485"
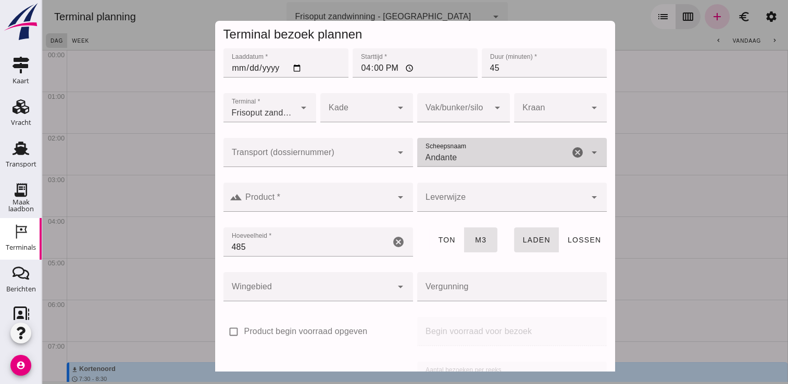
type input "Andante"
click at [345, 205] on input "Product *" at bounding box center [317, 202] width 150 height 13
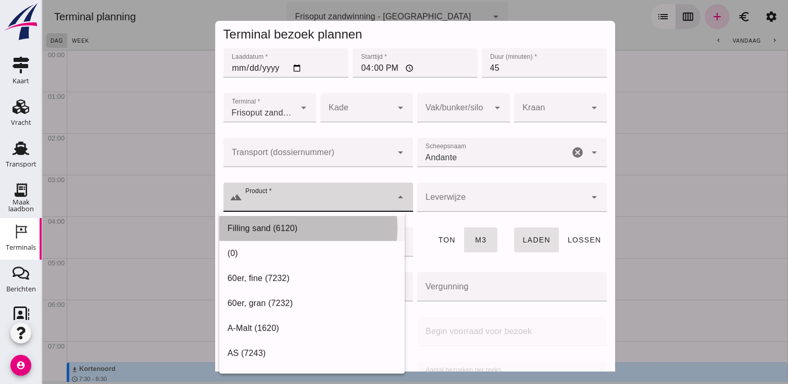
click at [316, 231] on div "Filling sand (6120)" at bounding box center [312, 228] width 169 height 13
type input "Filling sand (6120)"
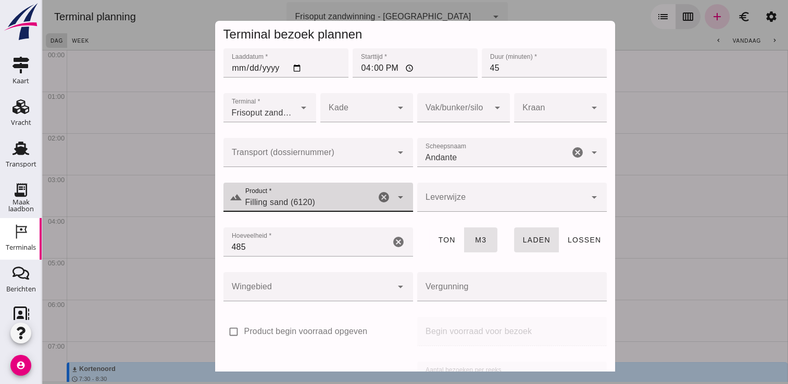
scroll to position [119, 0]
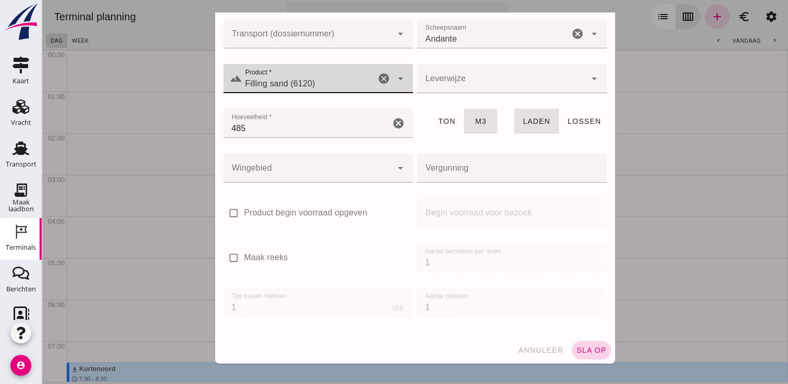
click at [585, 346] on span "sla op" at bounding box center [591, 350] width 31 height 8
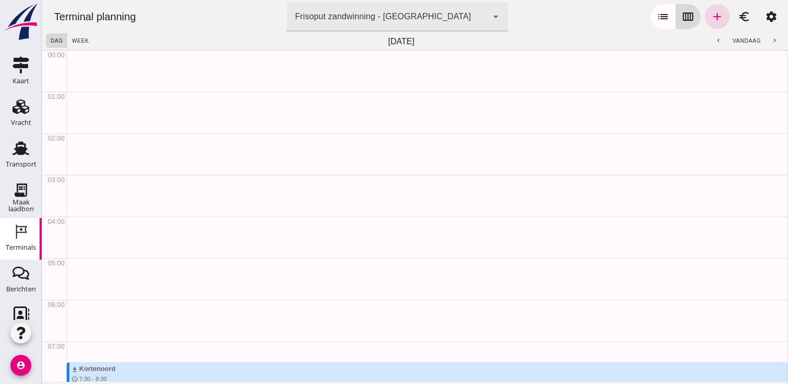
click at [657, 15] on icon "list" at bounding box center [663, 16] width 13 height 13
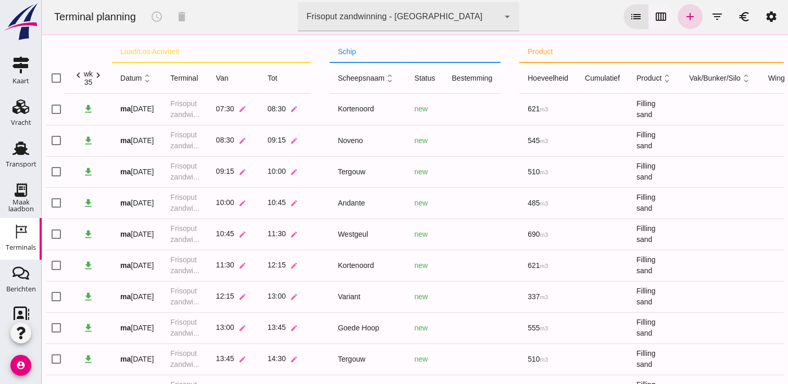
click at [656, 13] on icon "calendar_view_week" at bounding box center [661, 16] width 13 height 13
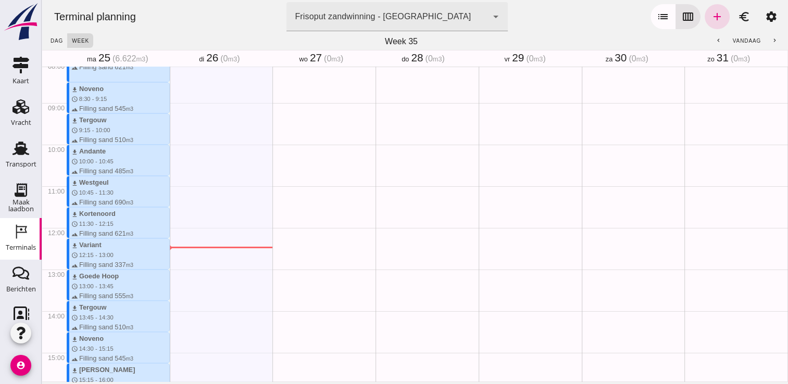
scroll to position [500, 0]
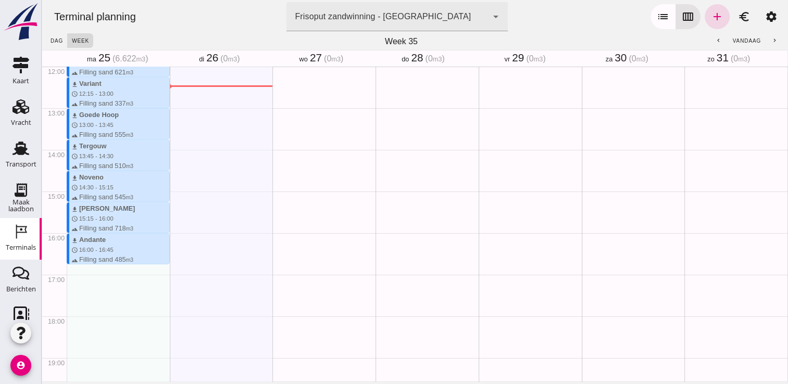
type button "calendar"
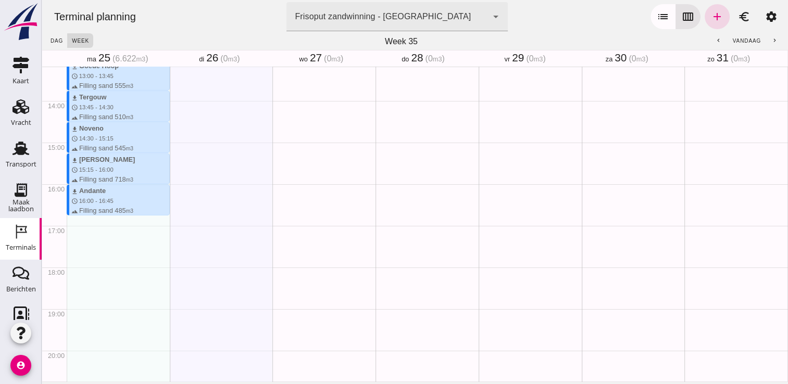
scroll to position [550, 0]
drag, startPoint x: 95, startPoint y: 216, endPoint x: 96, endPoint y: 243, distance: 27.1
click at [96, 243] on div "download Kortenoord schedule 7:30 - 8:30 terrain Filling sand 621 m3 download N…" at bounding box center [118, 17] width 103 height 1000
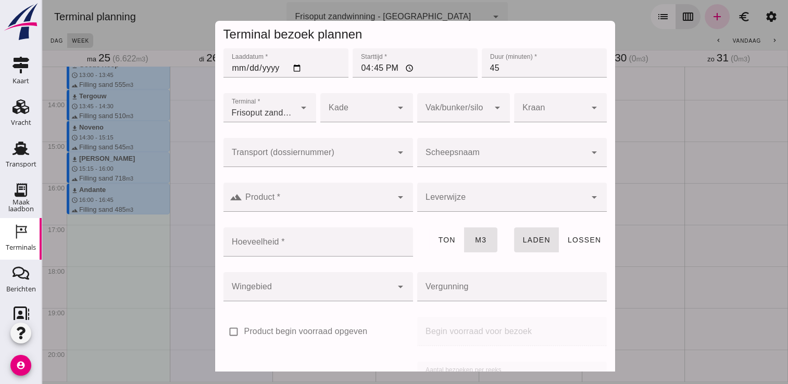
click at [478, 147] on div at bounding box center [501, 152] width 169 height 29
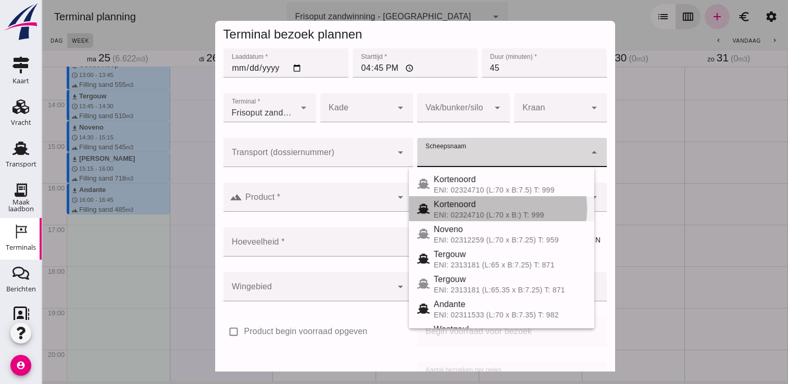
click at [476, 214] on div "ENI: 02324710 (L:70 x B:) T: 999" at bounding box center [510, 215] width 152 height 8
type input "Kortenoord"
type input "621"
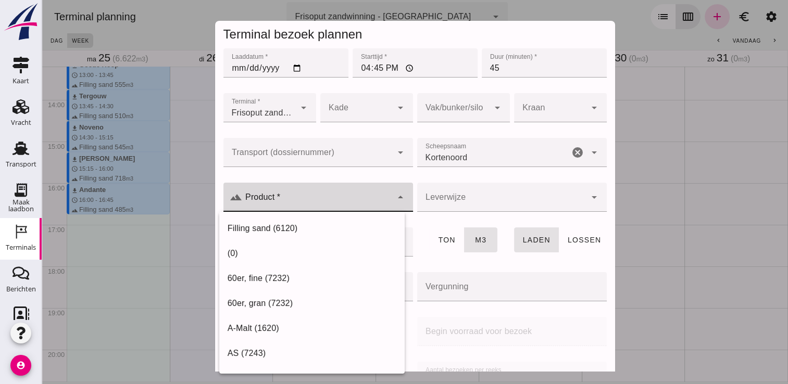
click at [346, 202] on input "Product *" at bounding box center [317, 202] width 150 height 13
click at [308, 228] on div "Filling sand (6120)" at bounding box center [312, 228] width 169 height 13
type input "Filling sand (6120)"
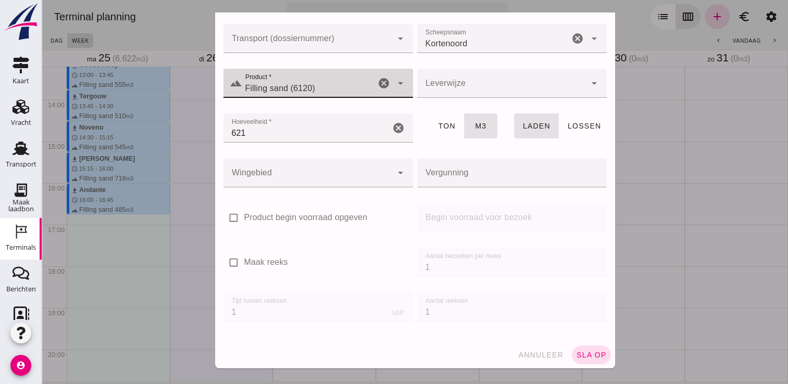
scroll to position [119, 0]
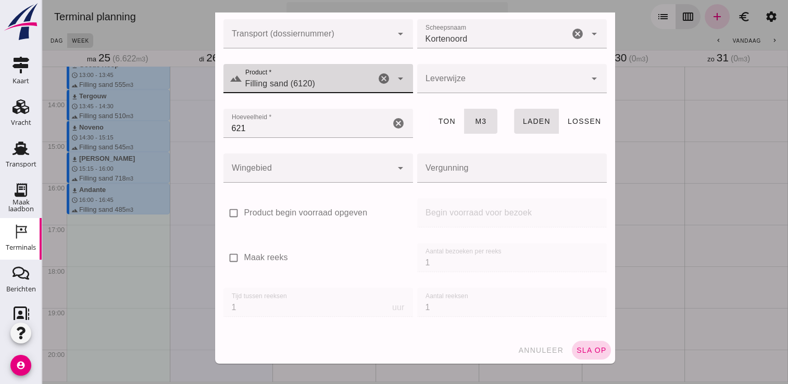
click at [582, 349] on span "sla op" at bounding box center [591, 350] width 31 height 8
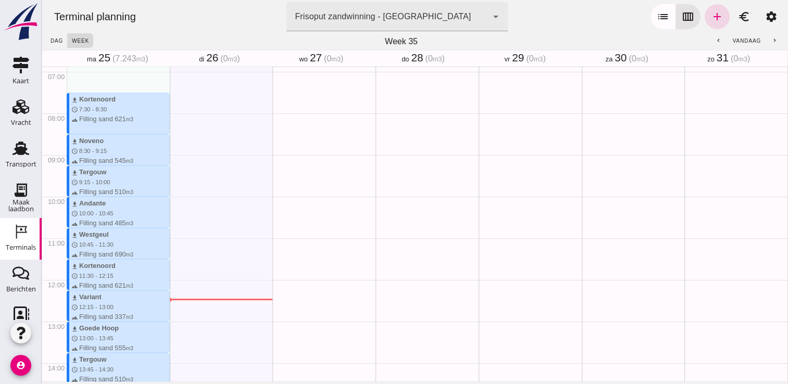
scroll to position [285, 0]
click at [14, 144] on use at bounding box center [21, 149] width 17 height 14
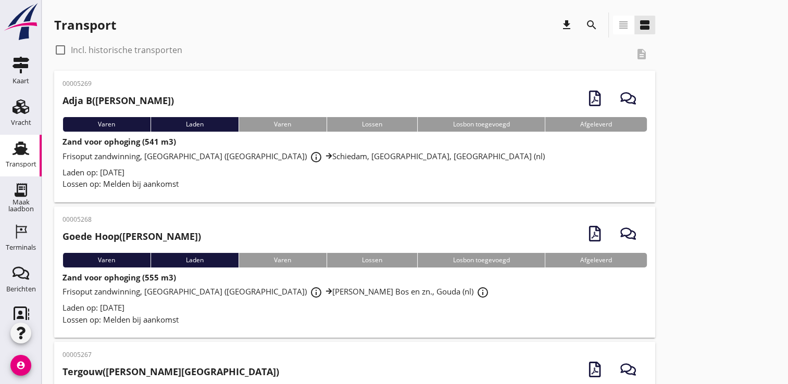
click at [16, 362] on icon "account_circle" at bounding box center [20, 365] width 21 height 21
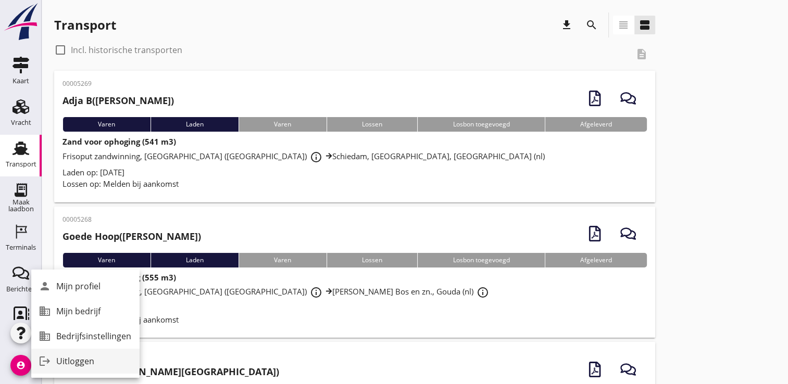
click at [82, 359] on div "Uitloggen" at bounding box center [93, 361] width 75 height 13
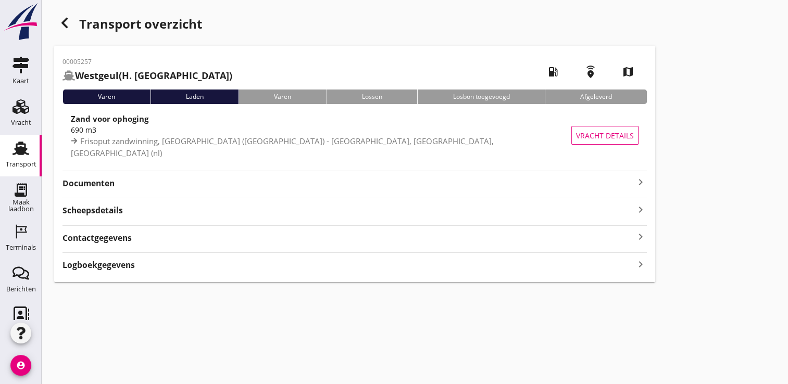
click at [626, 181] on strong "Documenten" at bounding box center [349, 184] width 572 height 12
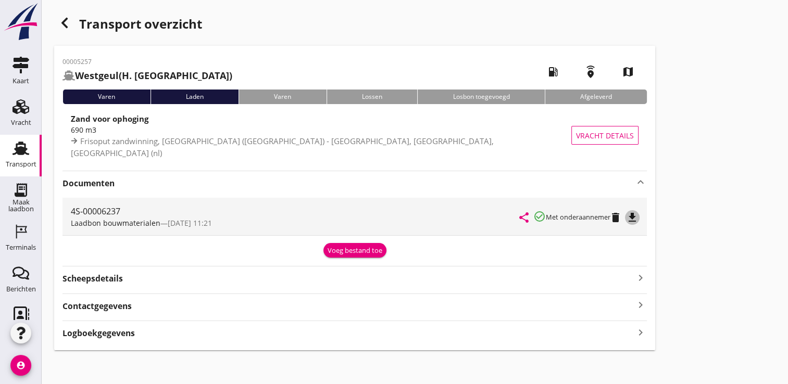
click at [639, 216] on icon "file_download" at bounding box center [632, 218] width 13 height 13
